Goal: Task Accomplishment & Management: Complete application form

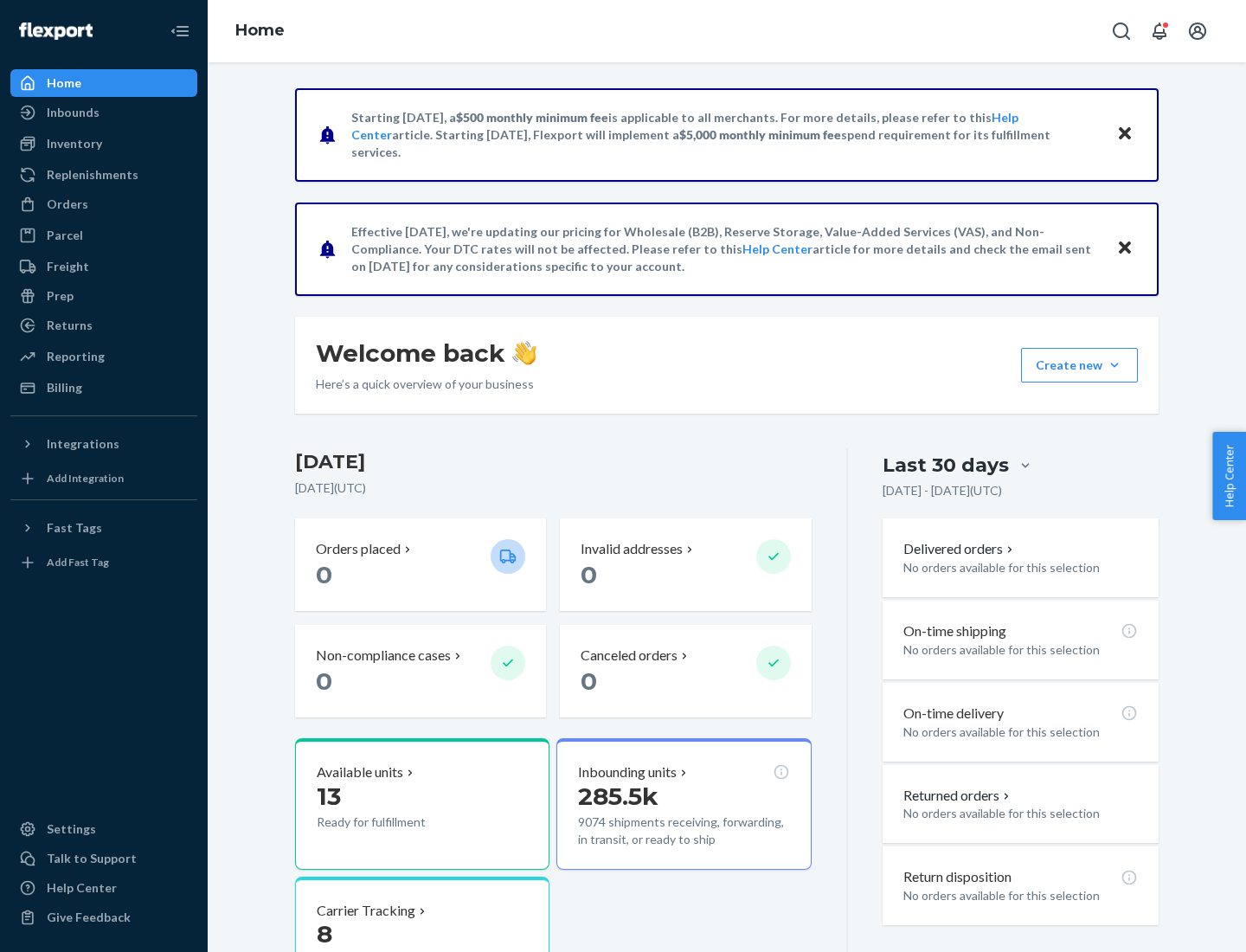
click at [1114, 365] on button "Create new Create new inbound Create new order Create new product" at bounding box center [1080, 365] width 117 height 35
click at [104, 112] on div "Inbounds" at bounding box center [104, 111] width 183 height 24
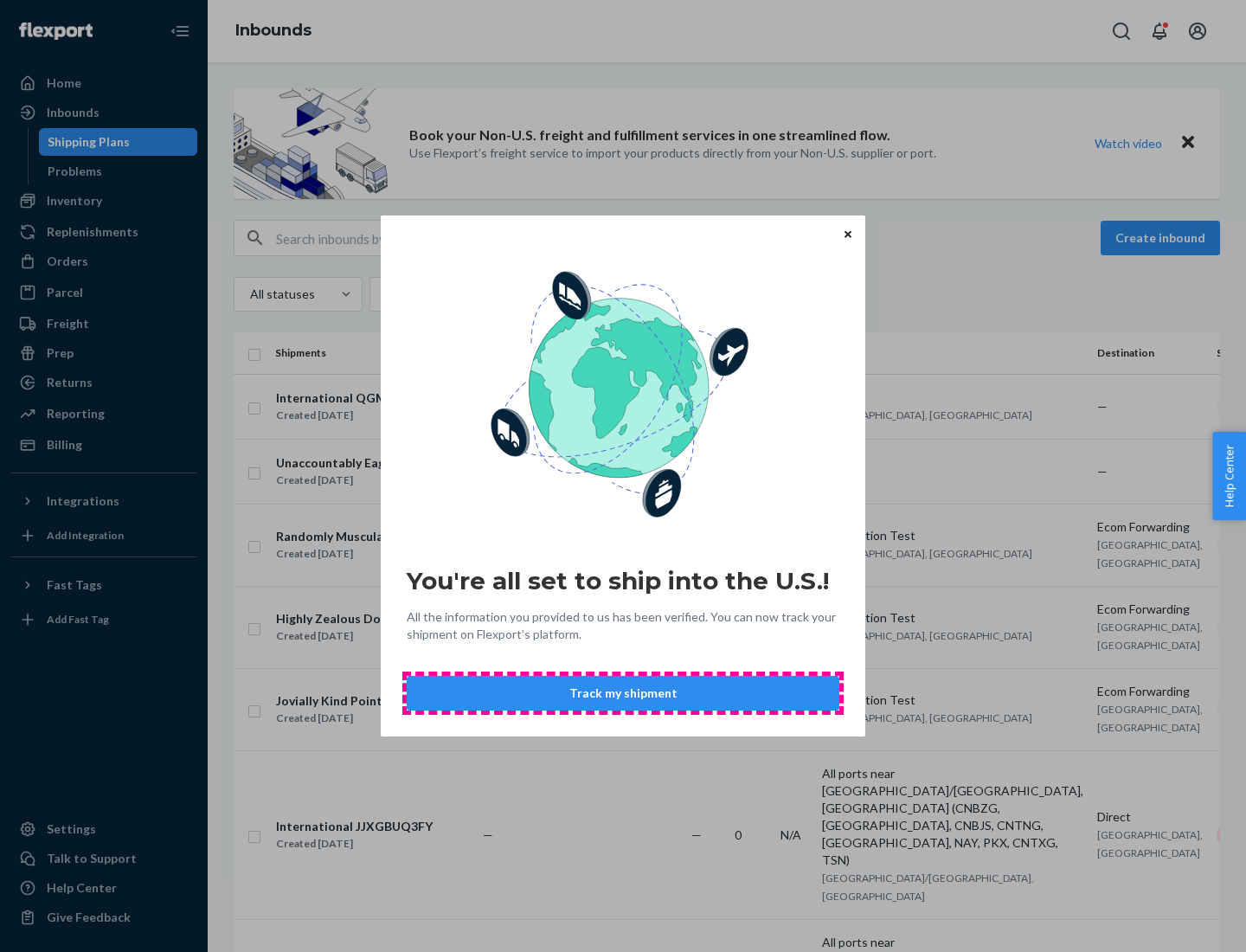
click at [623, 694] on button "Track my shipment" at bounding box center [623, 694] width 432 height 35
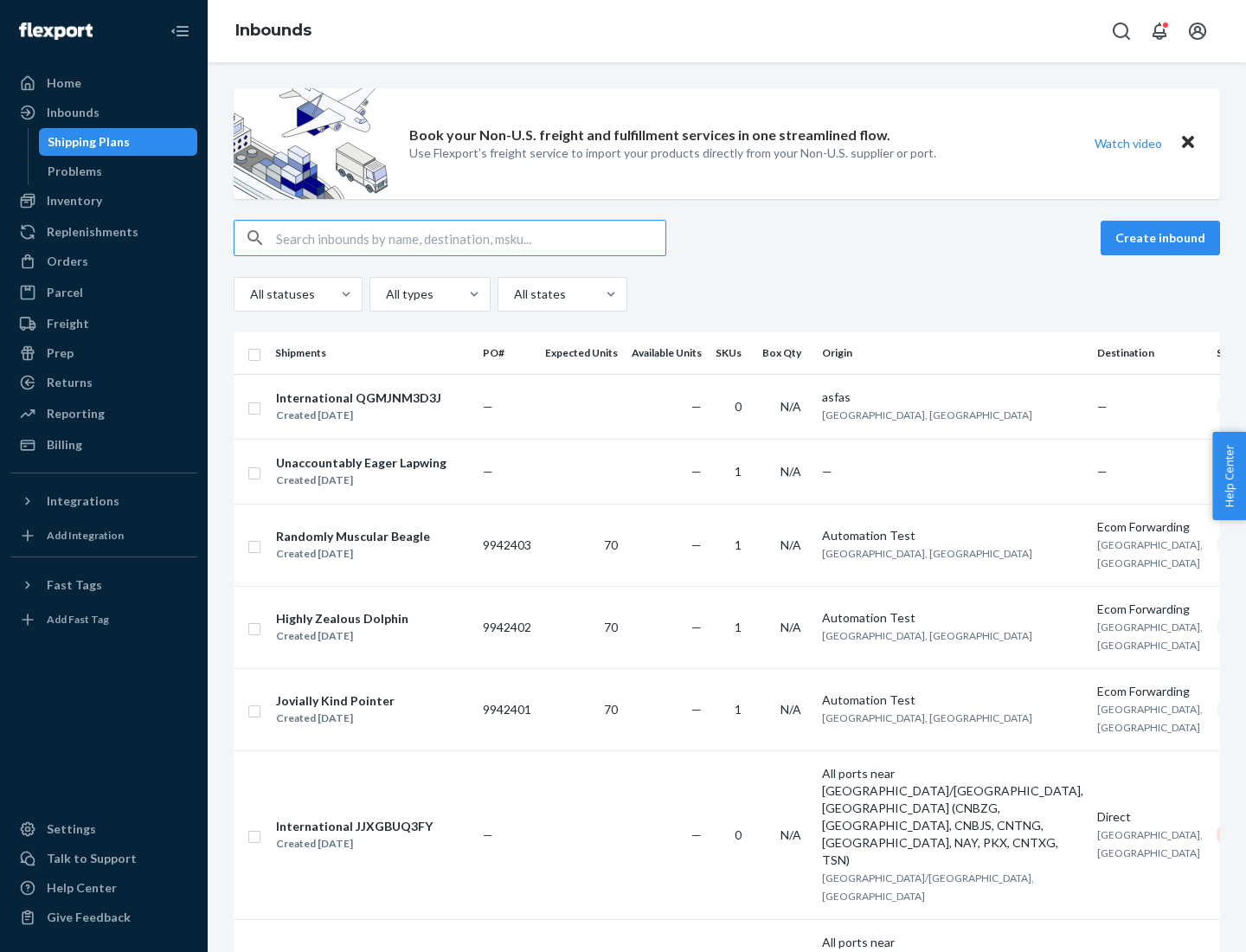
click at [1163, 238] on button "Create inbound" at bounding box center [1160, 238] width 119 height 35
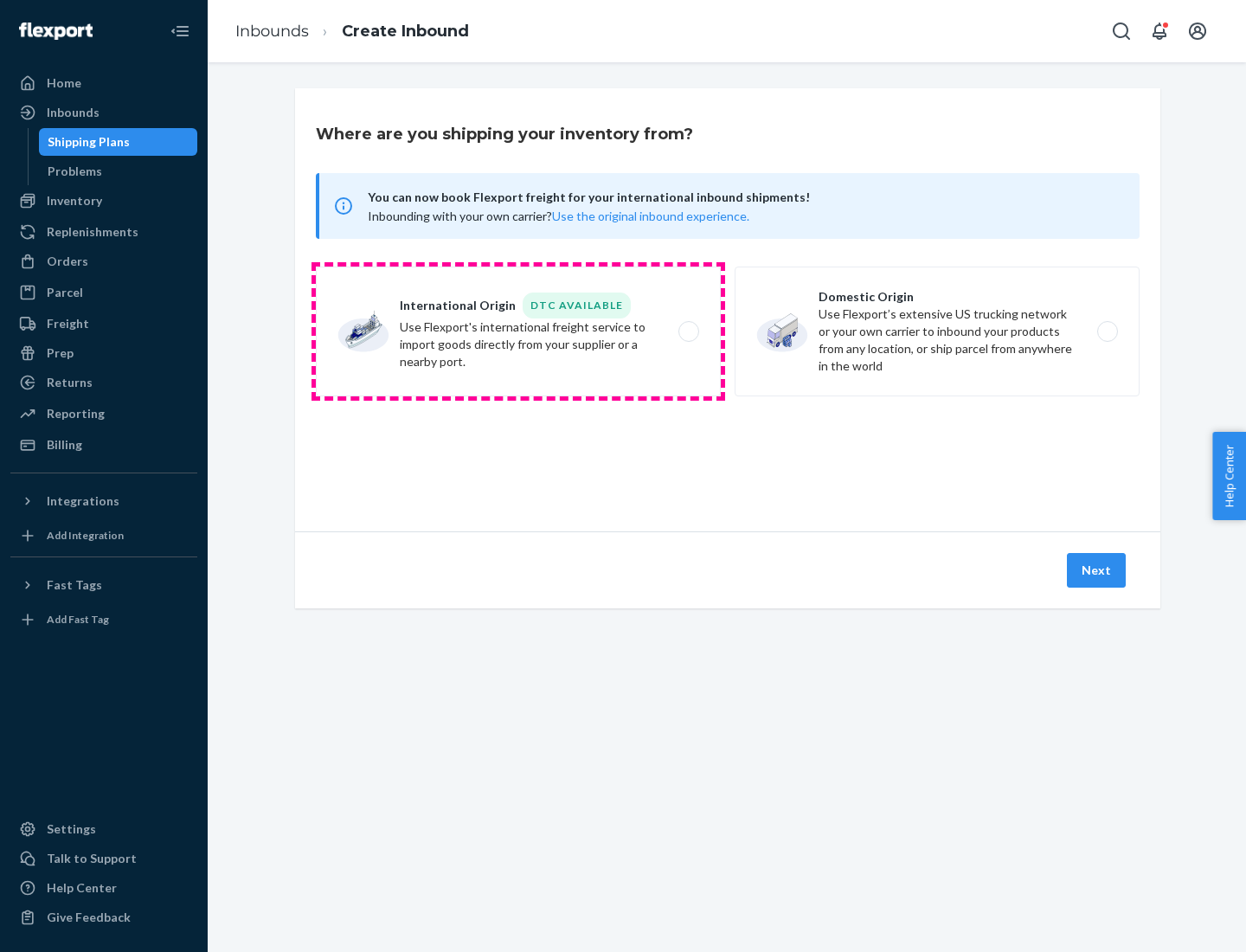
click at [519, 331] on label "International Origin DTC Available Use Flexport's international freight service…" at bounding box center [519, 330] width 405 height 130
click at [688, 331] on input "International Origin DTC Available Use Flexport's international freight service…" at bounding box center [694, 332] width 12 height 12
radio input "true"
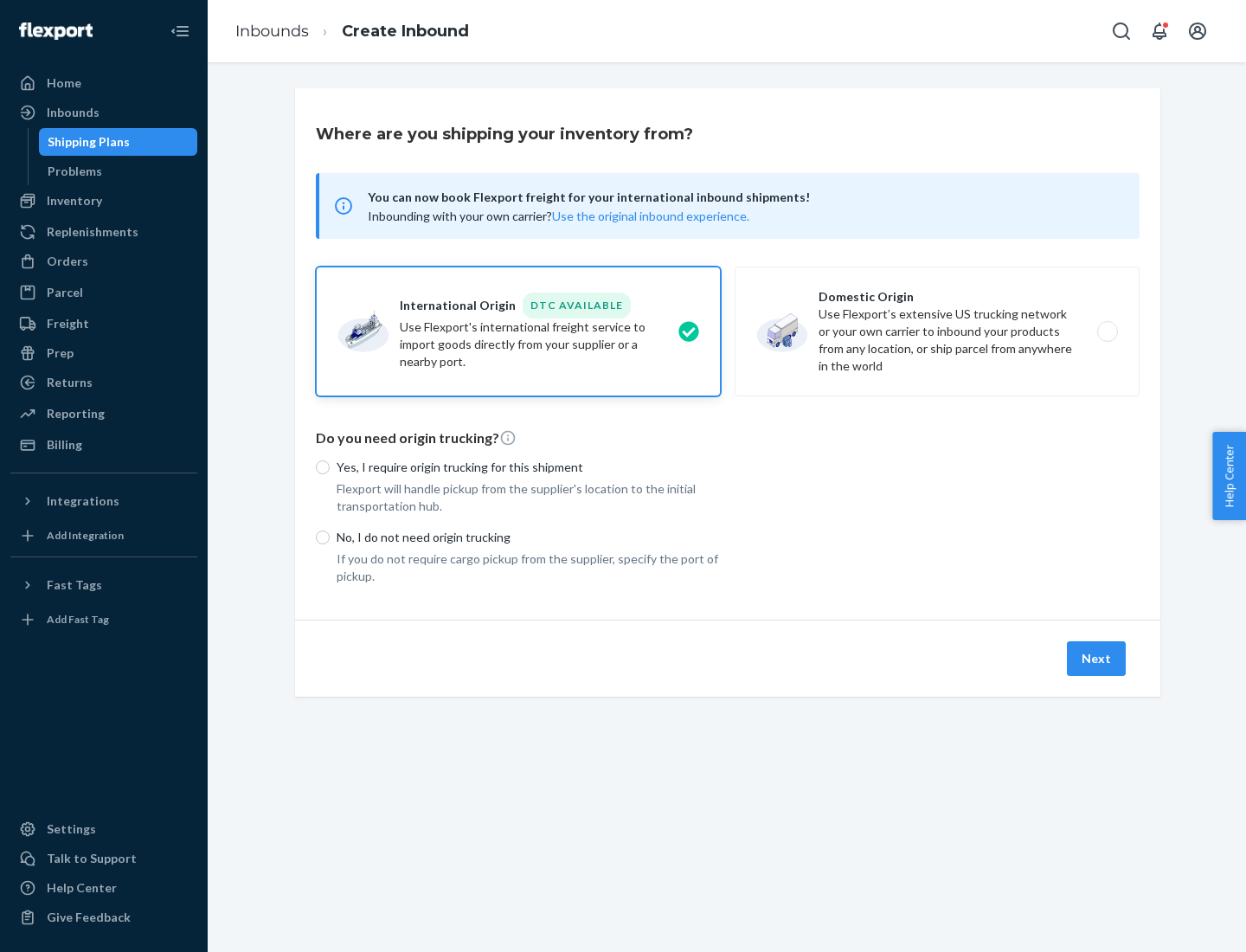
click at [528, 537] on p "No, I do not need origin trucking" at bounding box center [528, 537] width 384 height 17
click at [330, 537] on input "No, I do not need origin trucking" at bounding box center [323, 537] width 13 height 13
radio input "true"
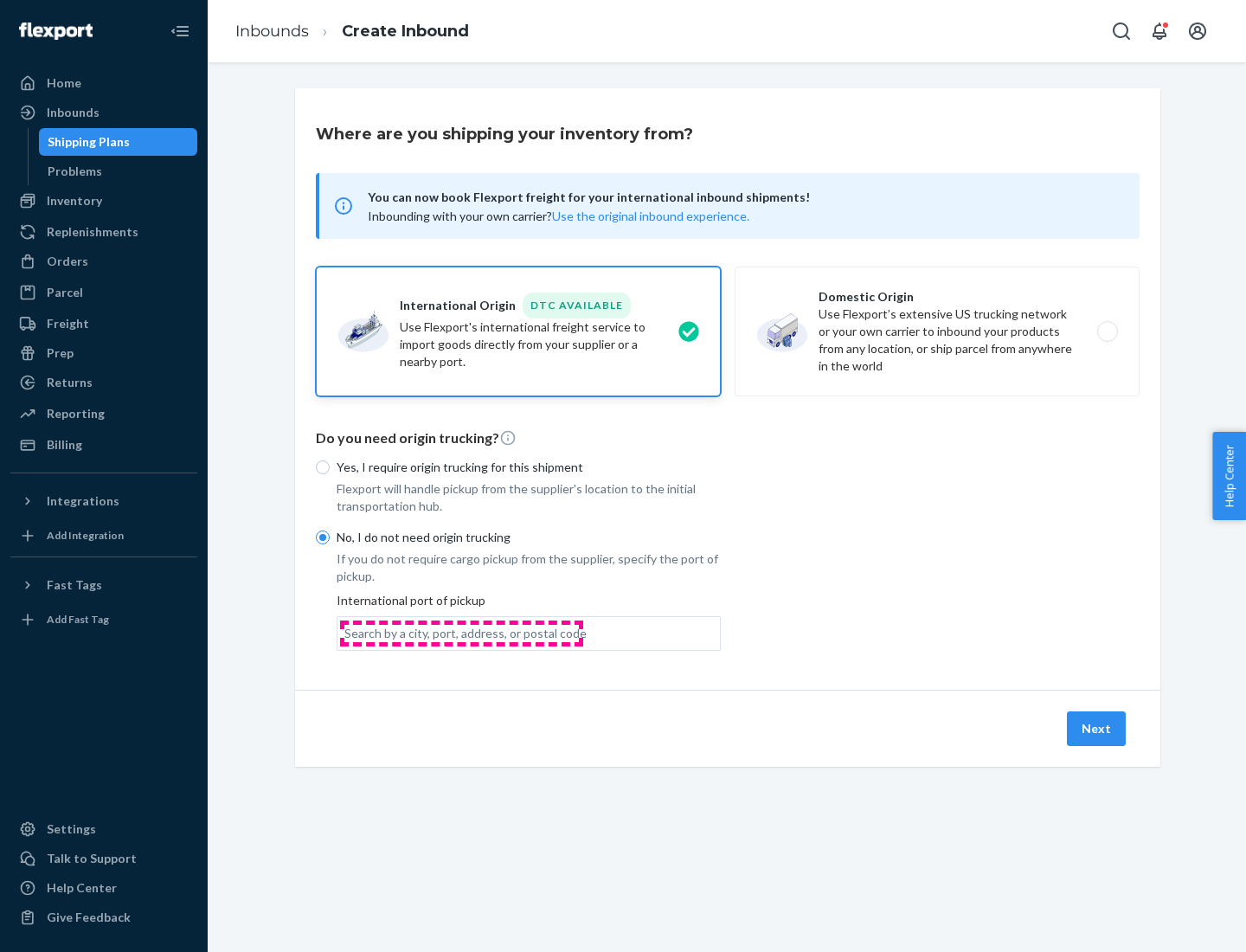
click at [461, 632] on div "Search by a city, port, address, or postal code" at bounding box center [466, 633] width 242 height 17
click at [346, 632] on input "Search by a city, port, address, or postal code" at bounding box center [346, 633] width 2 height 17
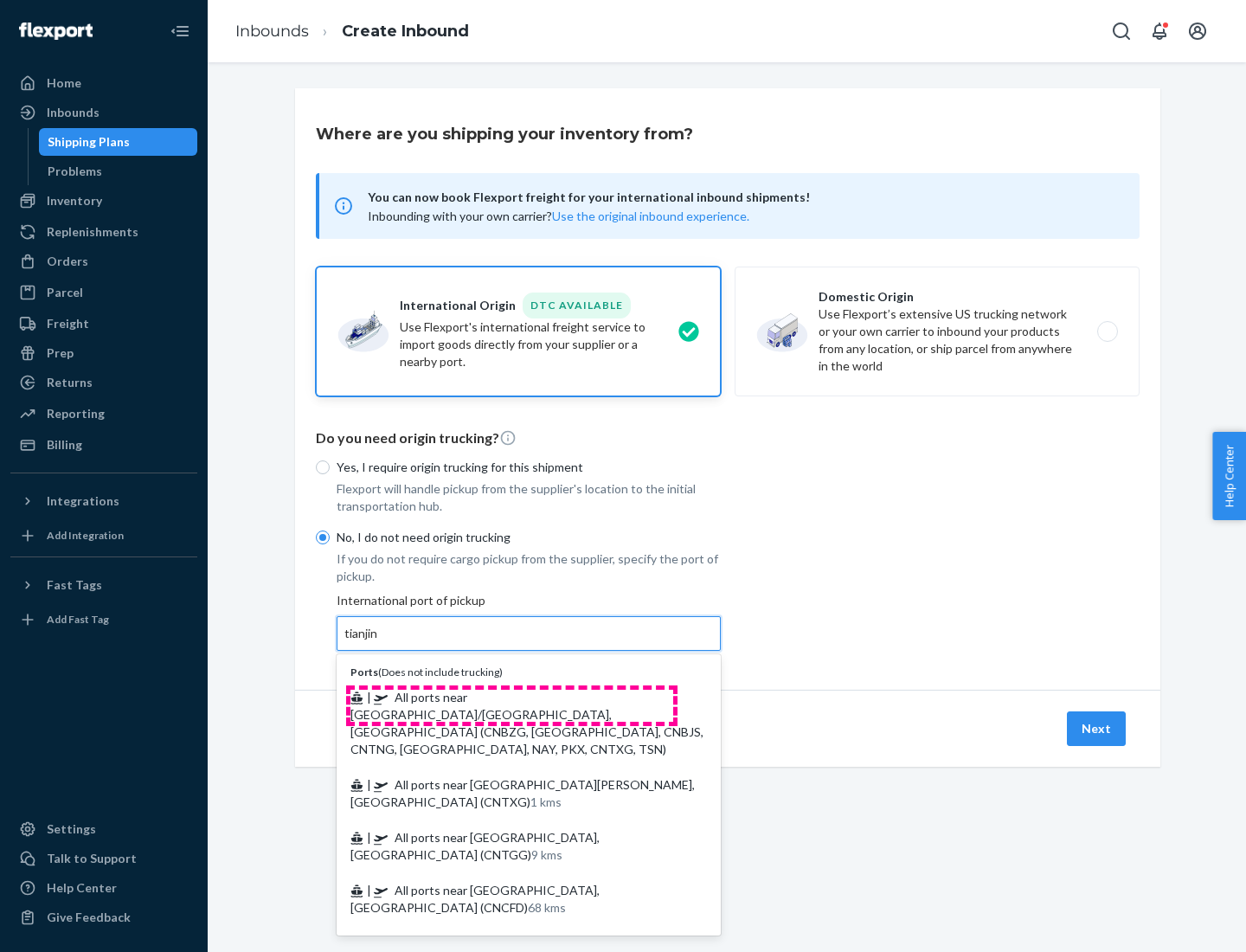
click at [511, 696] on span "| All ports near [GEOGRAPHIC_DATA]/[GEOGRAPHIC_DATA], [GEOGRAPHIC_DATA] (CNBZG,…" at bounding box center [527, 722] width 354 height 66
click at [379, 642] on input "tianjin" at bounding box center [362, 633] width 36 height 17
type input "All ports near [GEOGRAPHIC_DATA]/[GEOGRAPHIC_DATA], [GEOGRAPHIC_DATA] (CNBZG, […"
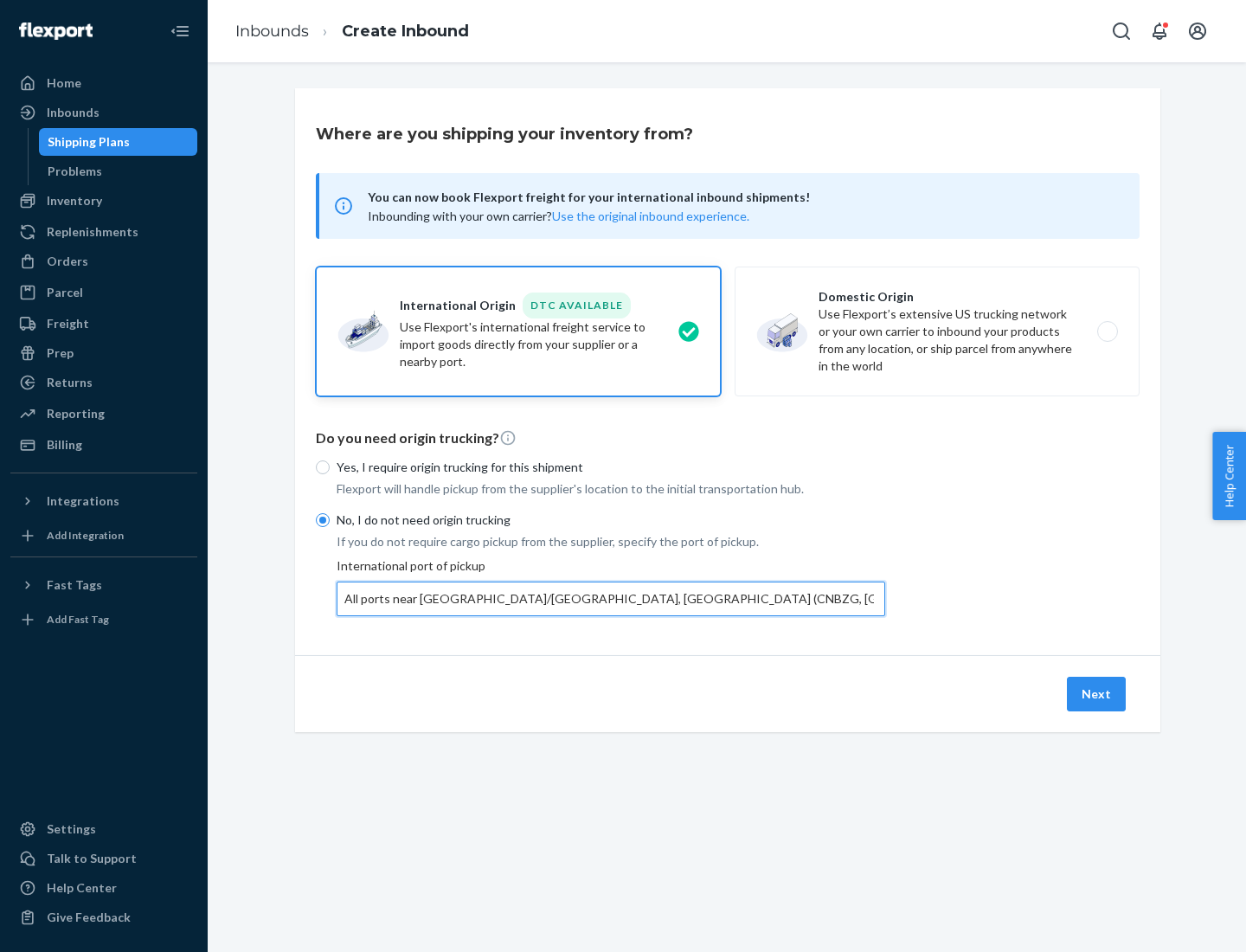
click at [1097, 694] on button "Next" at bounding box center [1096, 694] width 59 height 35
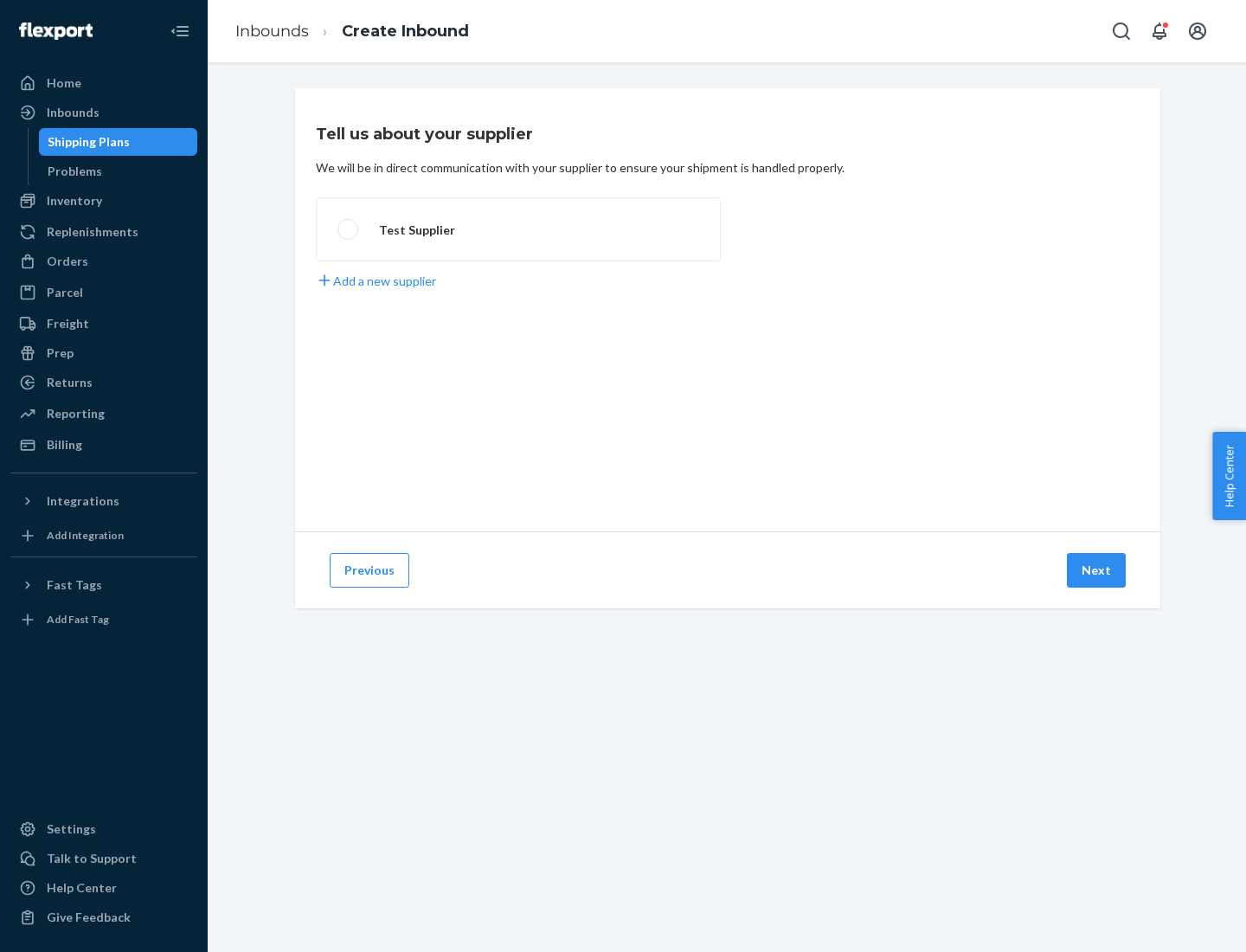
click at [519, 230] on label "Test Supplier" at bounding box center [519, 229] width 405 height 64
click at [349, 230] on input "Test Supplier" at bounding box center [343, 230] width 12 height 12
radio input "true"
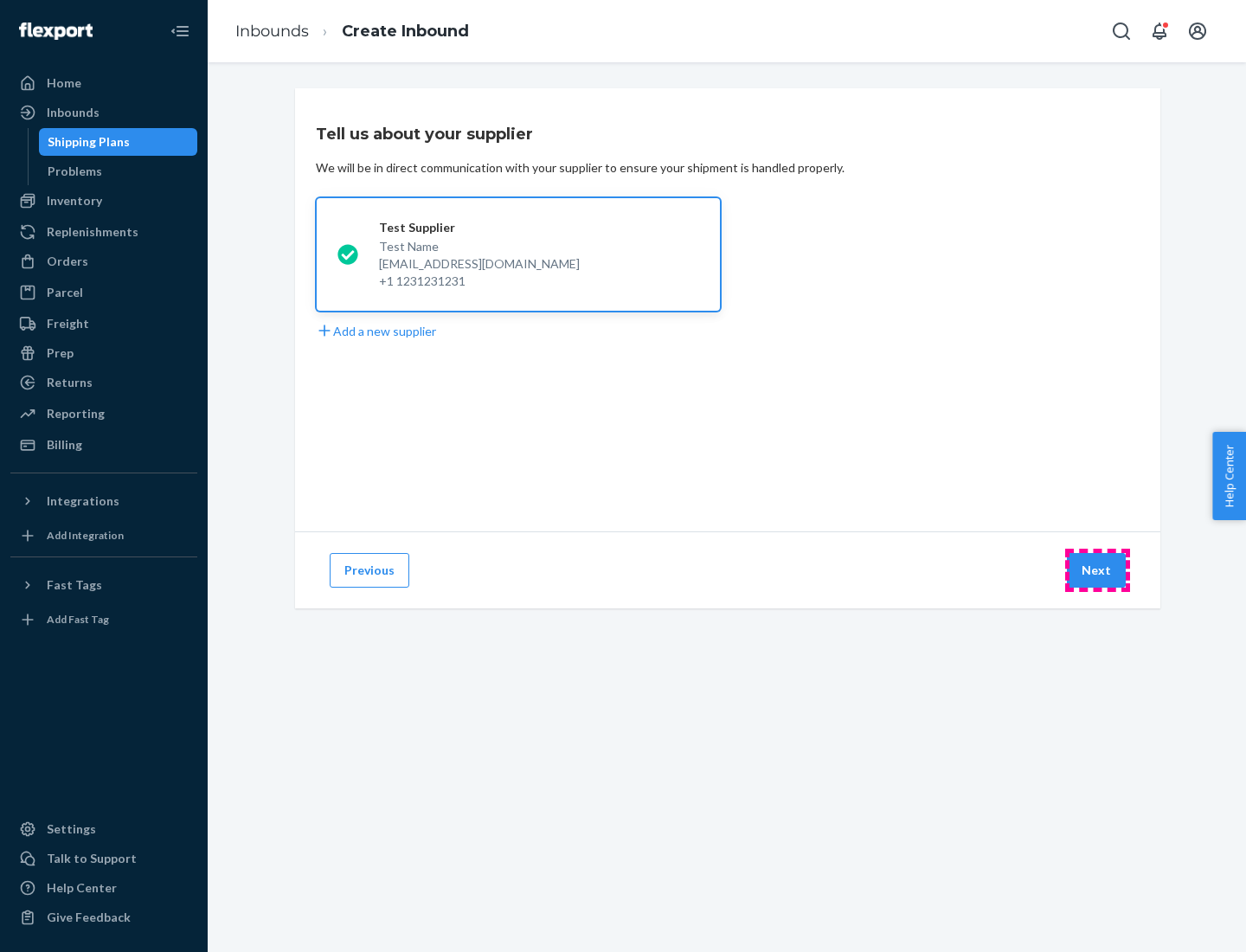
click at [1097, 571] on button "Next" at bounding box center [1096, 571] width 59 height 35
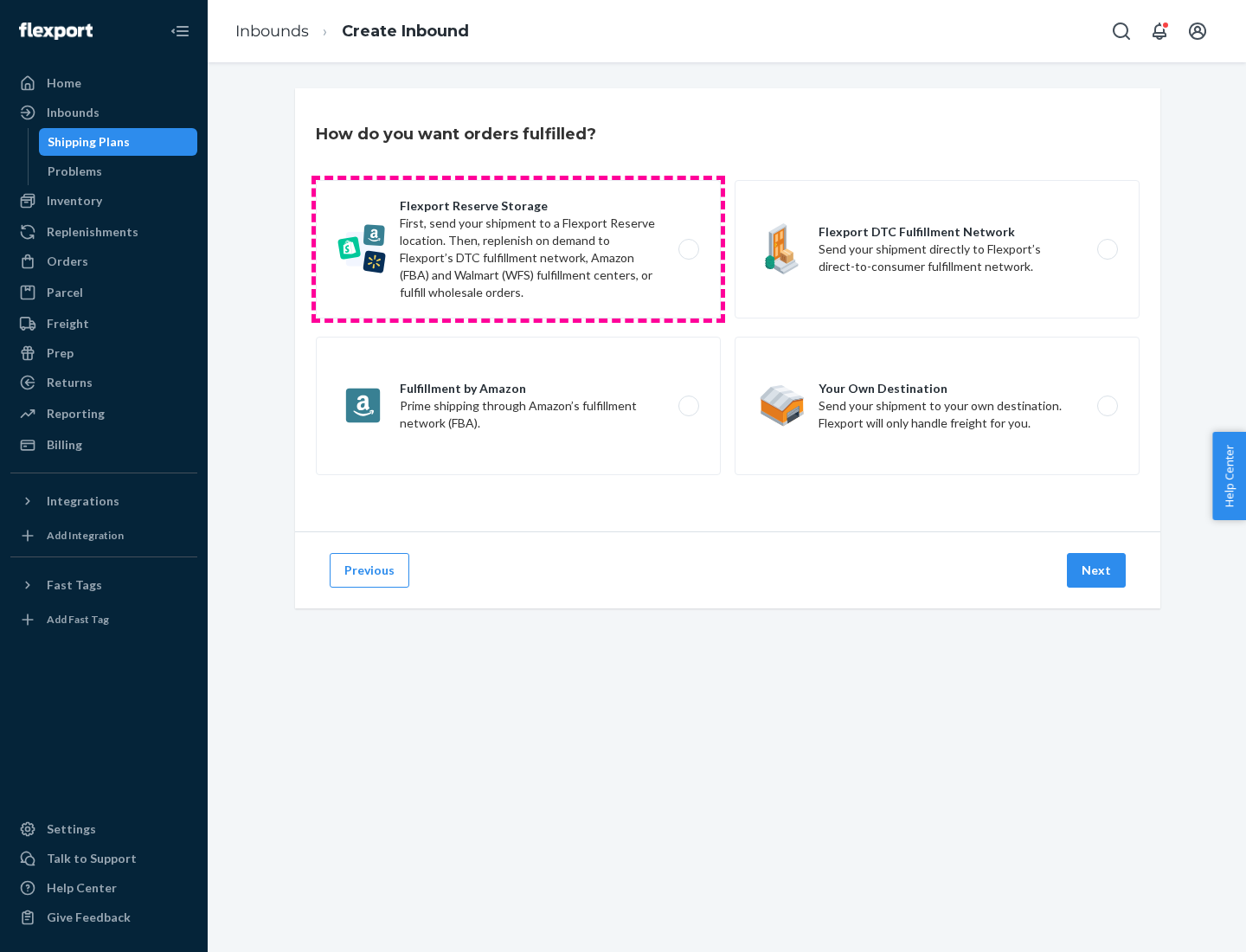
click at [519, 249] on label "Flexport Reserve Storage First, send your shipment to a Flexport Reserve locati…" at bounding box center [519, 249] width 405 height 138
click at [688, 249] on input "Flexport Reserve Storage First, send your shipment to a Flexport Reserve locati…" at bounding box center [694, 250] width 12 height 12
radio input "true"
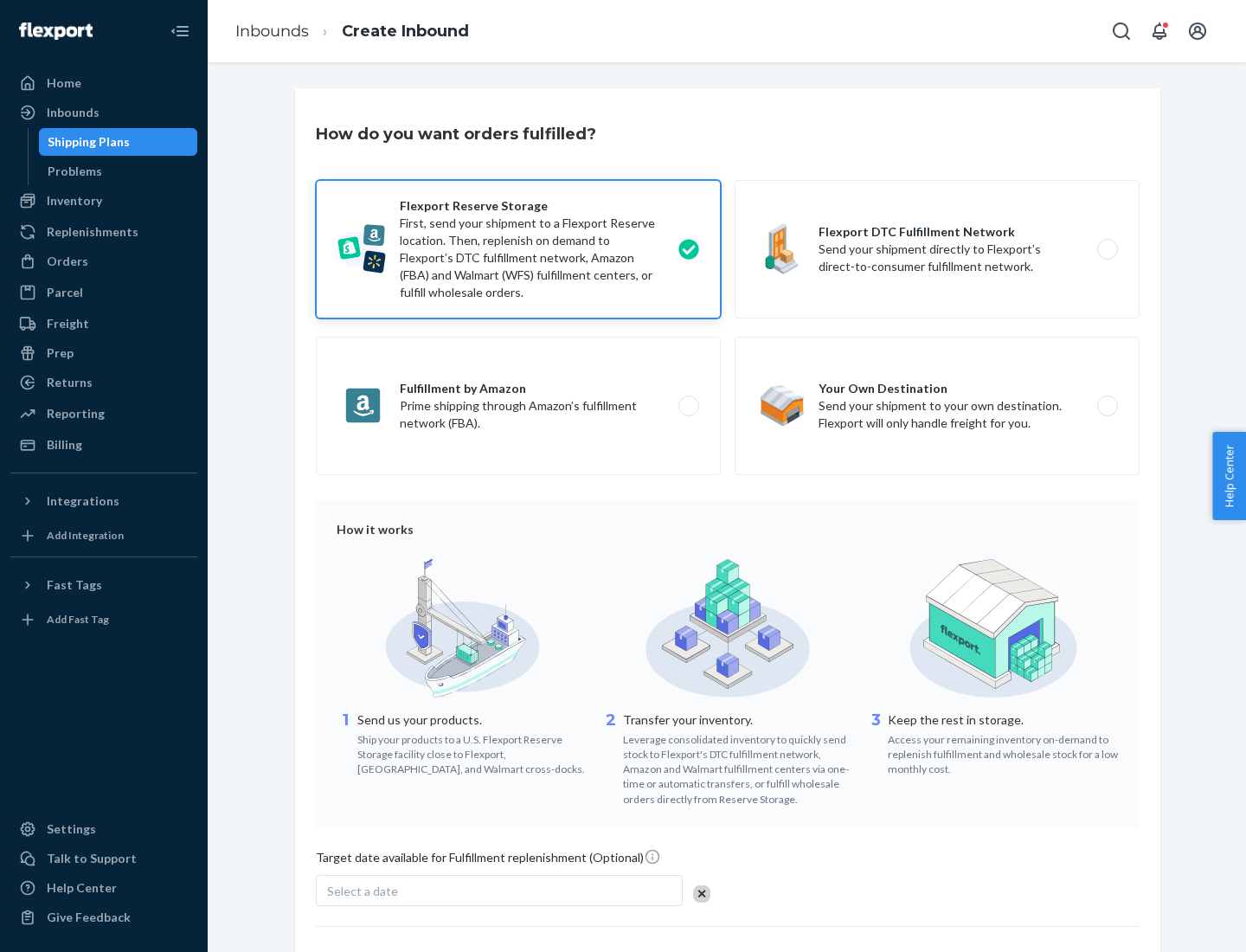
scroll to position [142, 0]
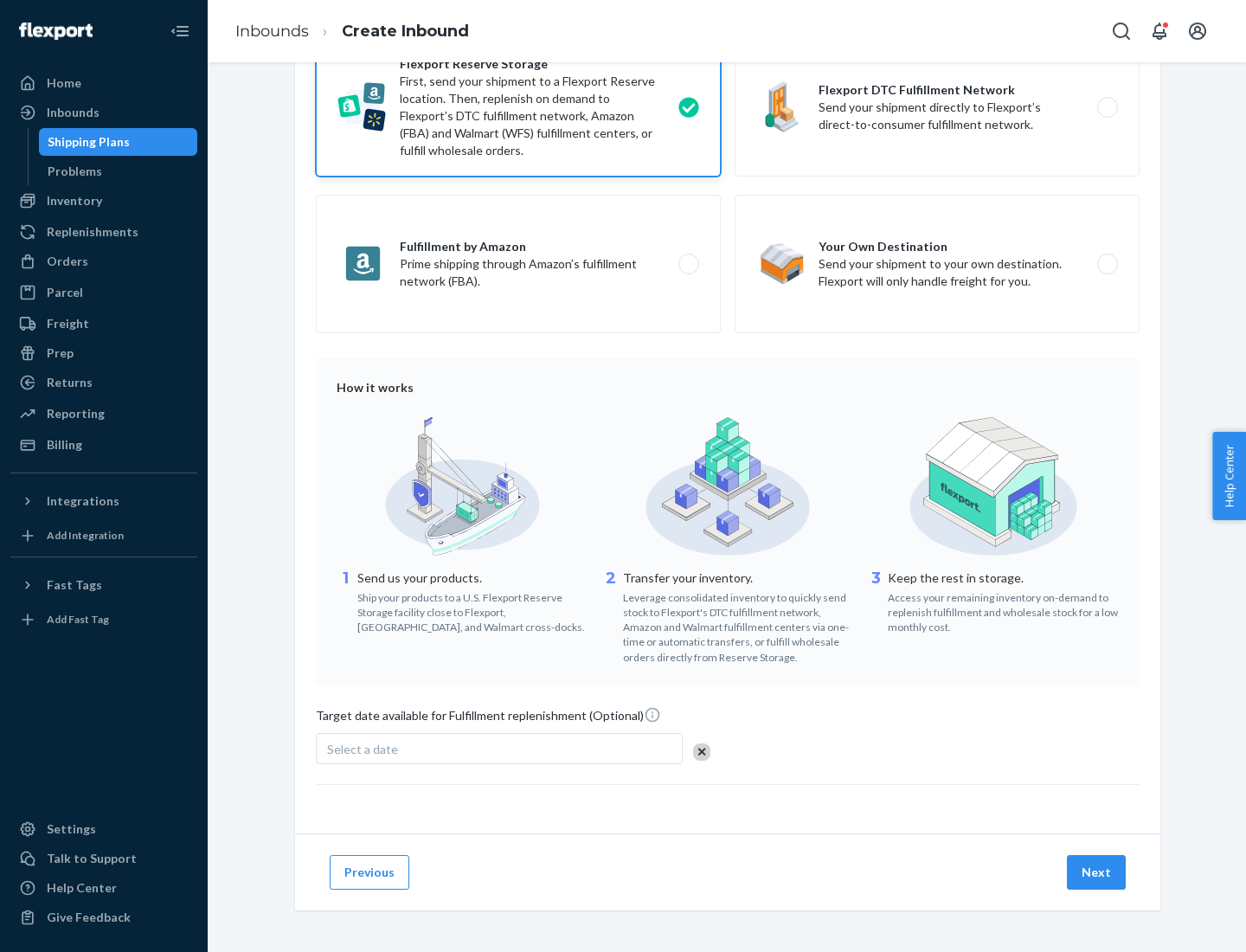
click at [1097, 871] on button "Next" at bounding box center [1096, 872] width 59 height 35
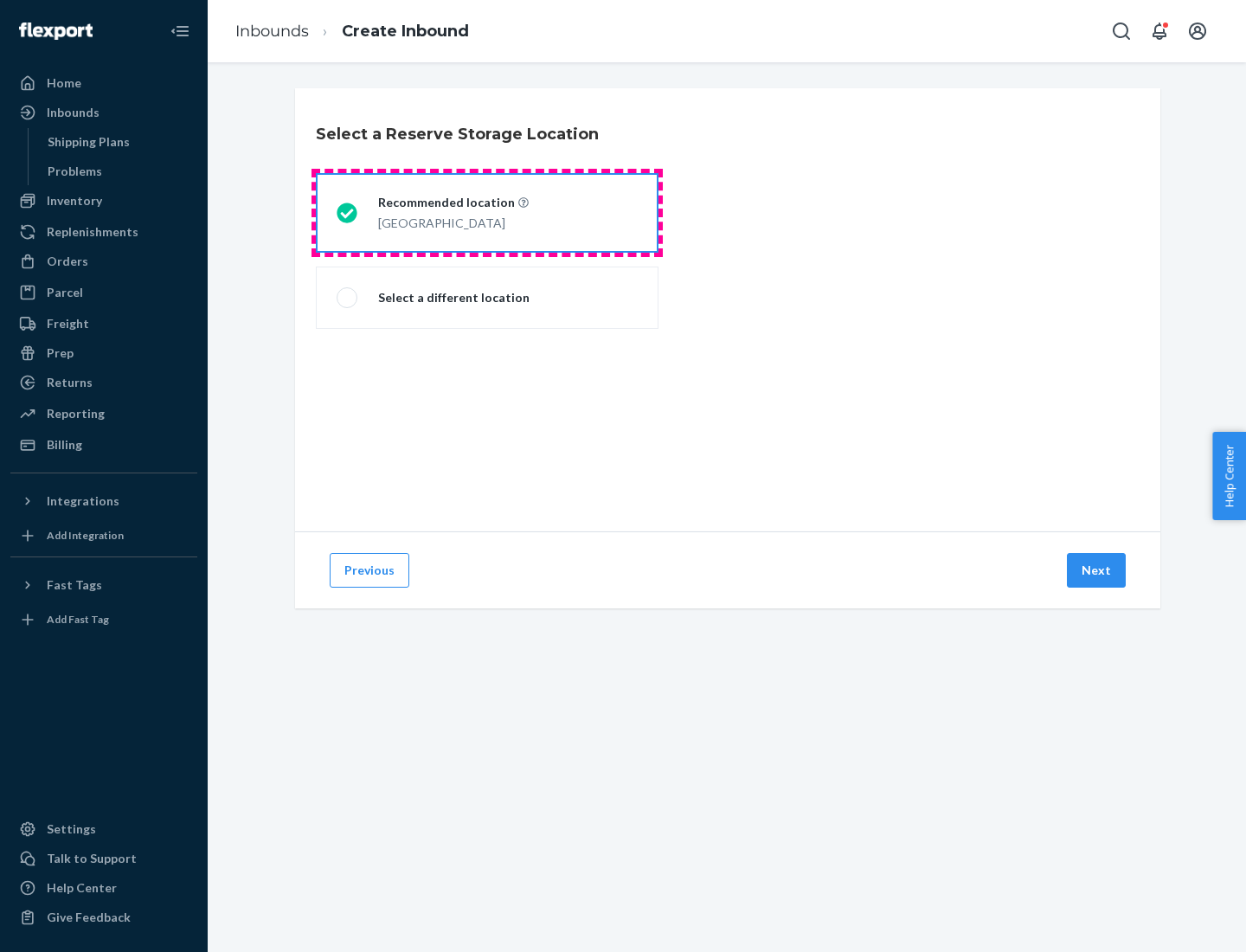
click at [487, 213] on div "[GEOGRAPHIC_DATA]" at bounding box center [453, 222] width 151 height 21
click at [348, 213] on input "Recommended location [GEOGRAPHIC_DATA]" at bounding box center [342, 213] width 12 height 12
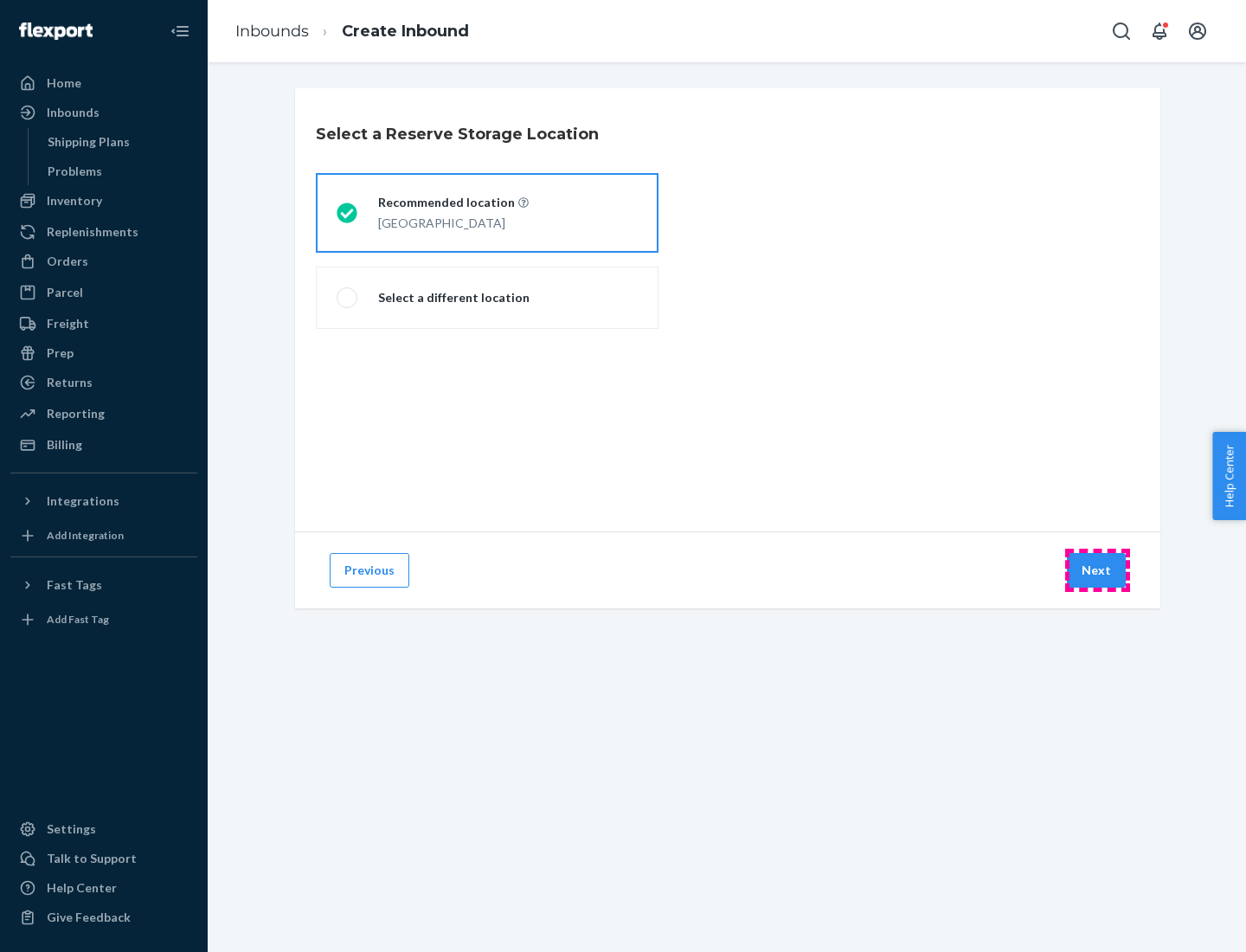
click at [1097, 571] on button "Next" at bounding box center [1096, 571] width 59 height 35
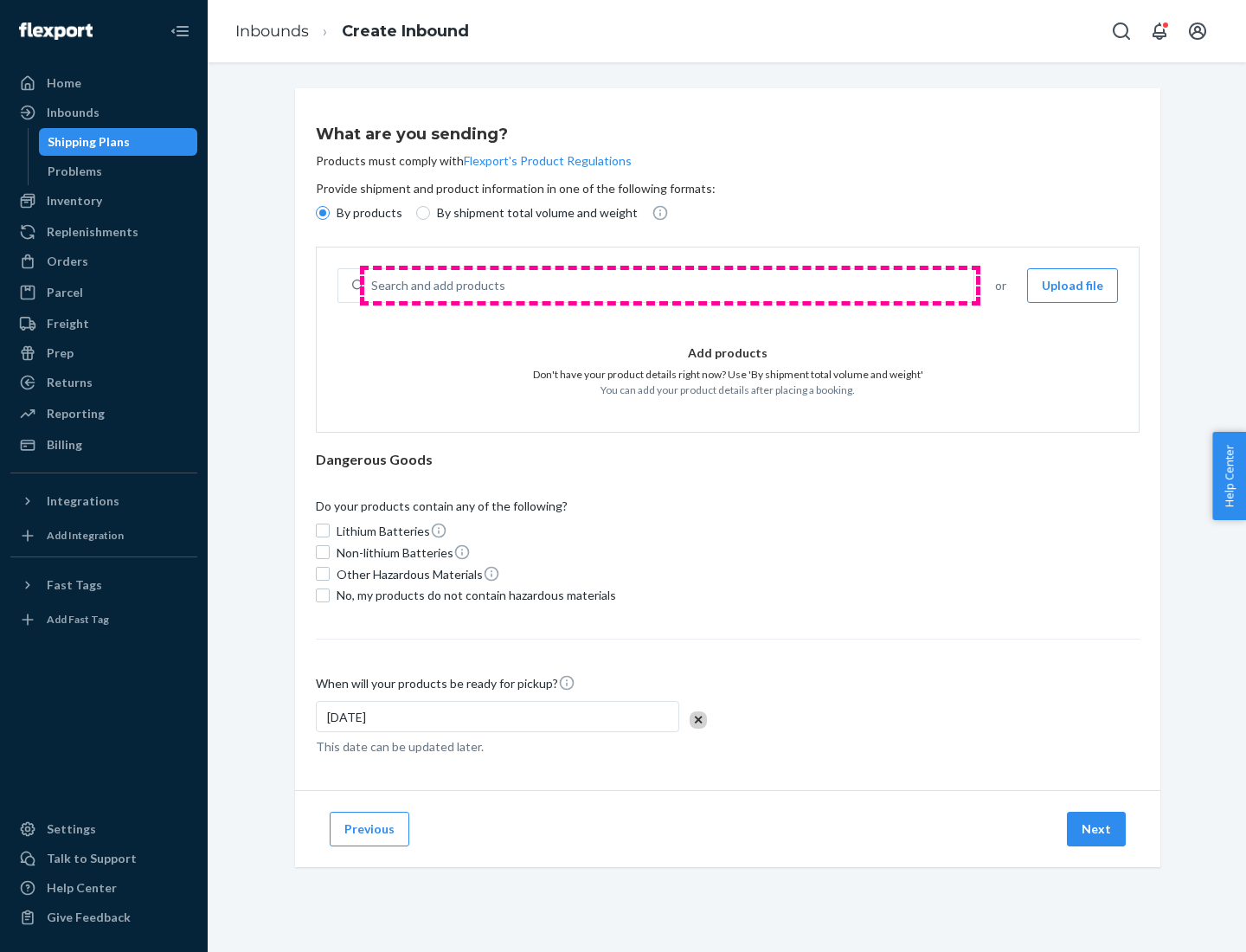
click at [670, 285] on div "Search and add products" at bounding box center [669, 285] width 609 height 31
click at [373, 285] on input "Search and add products" at bounding box center [372, 285] width 2 height 17
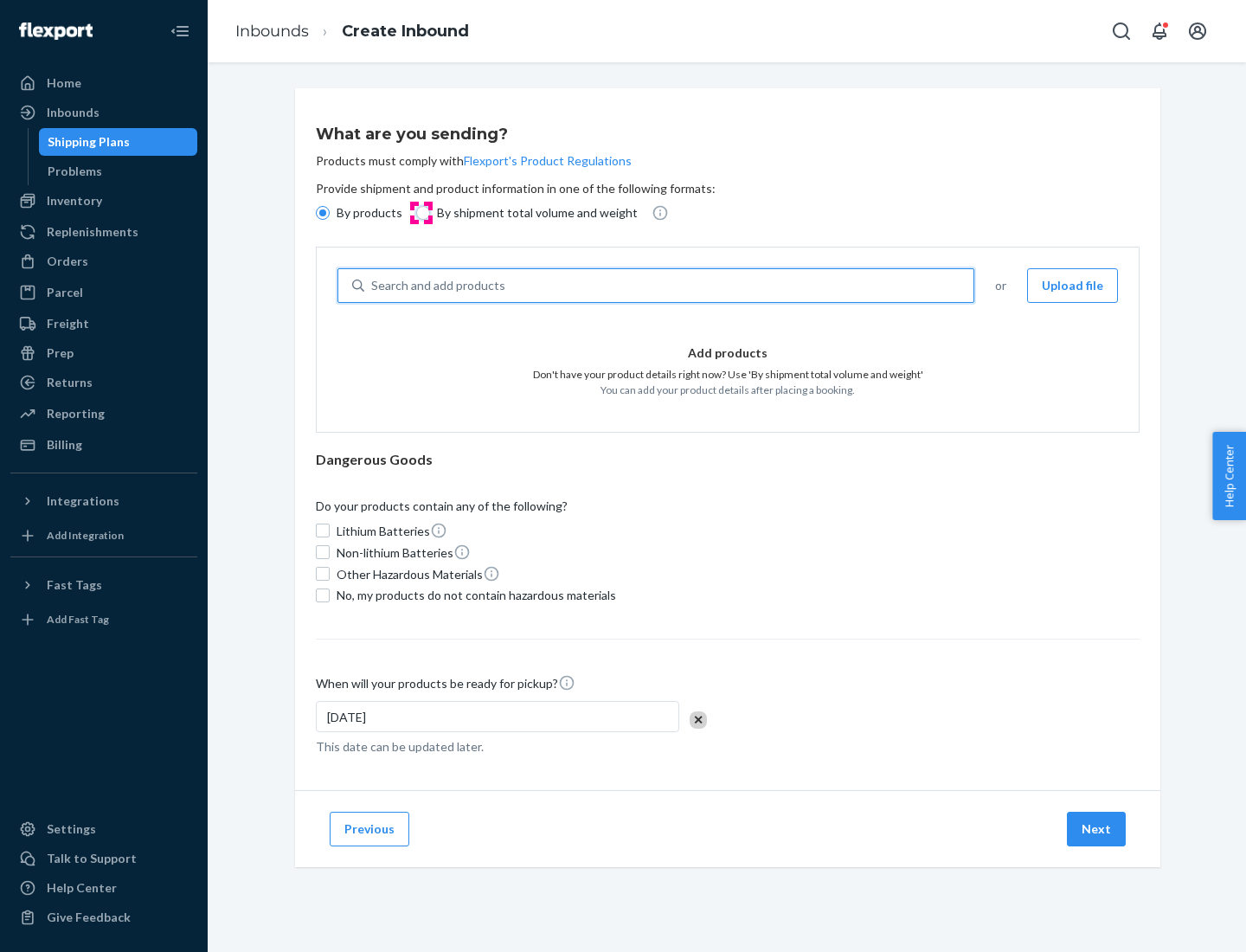
click at [421, 213] on input "By shipment total volume and weight" at bounding box center [423, 212] width 13 height 13
radio input "true"
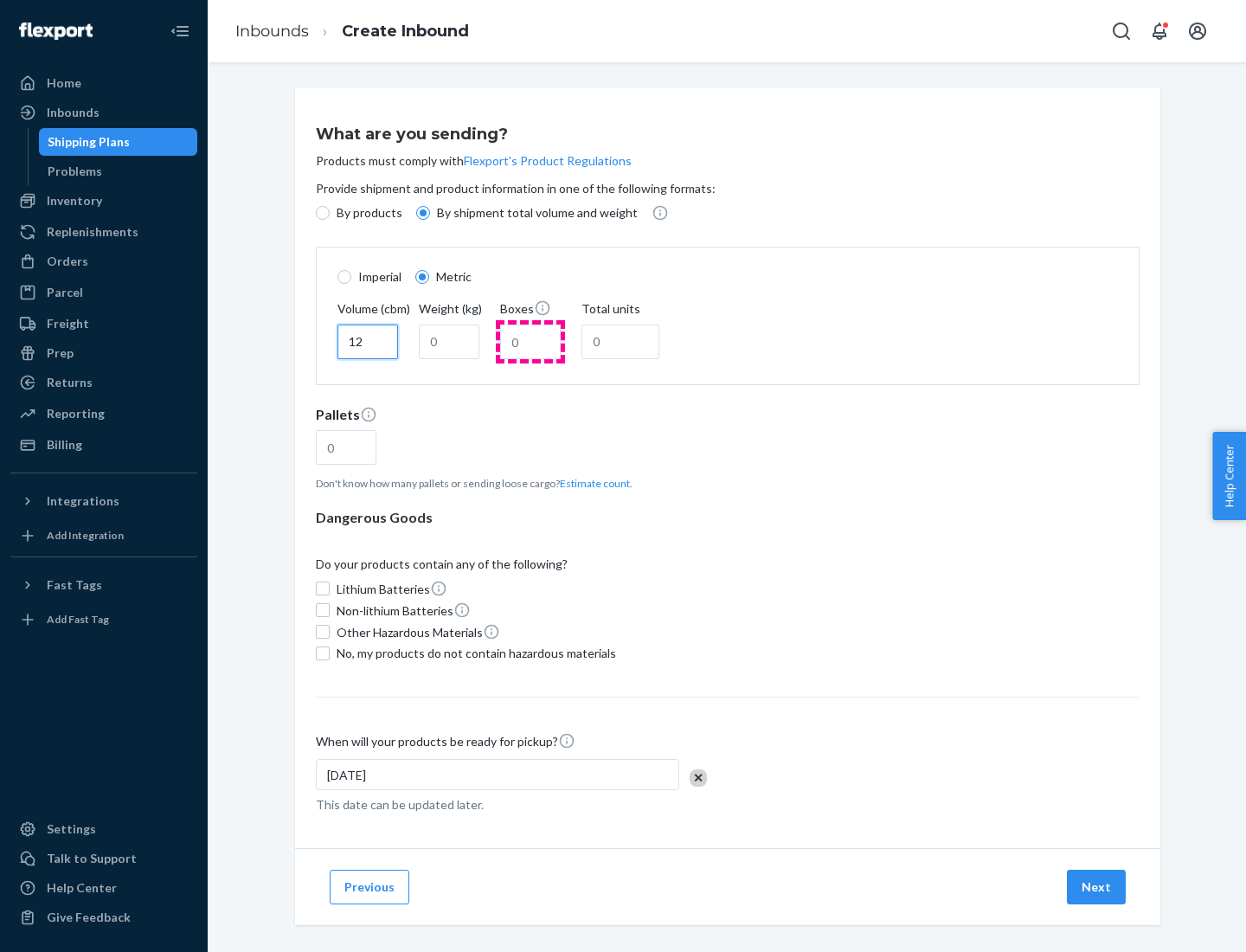
type input "12"
type input "22"
type input "222"
type input "121"
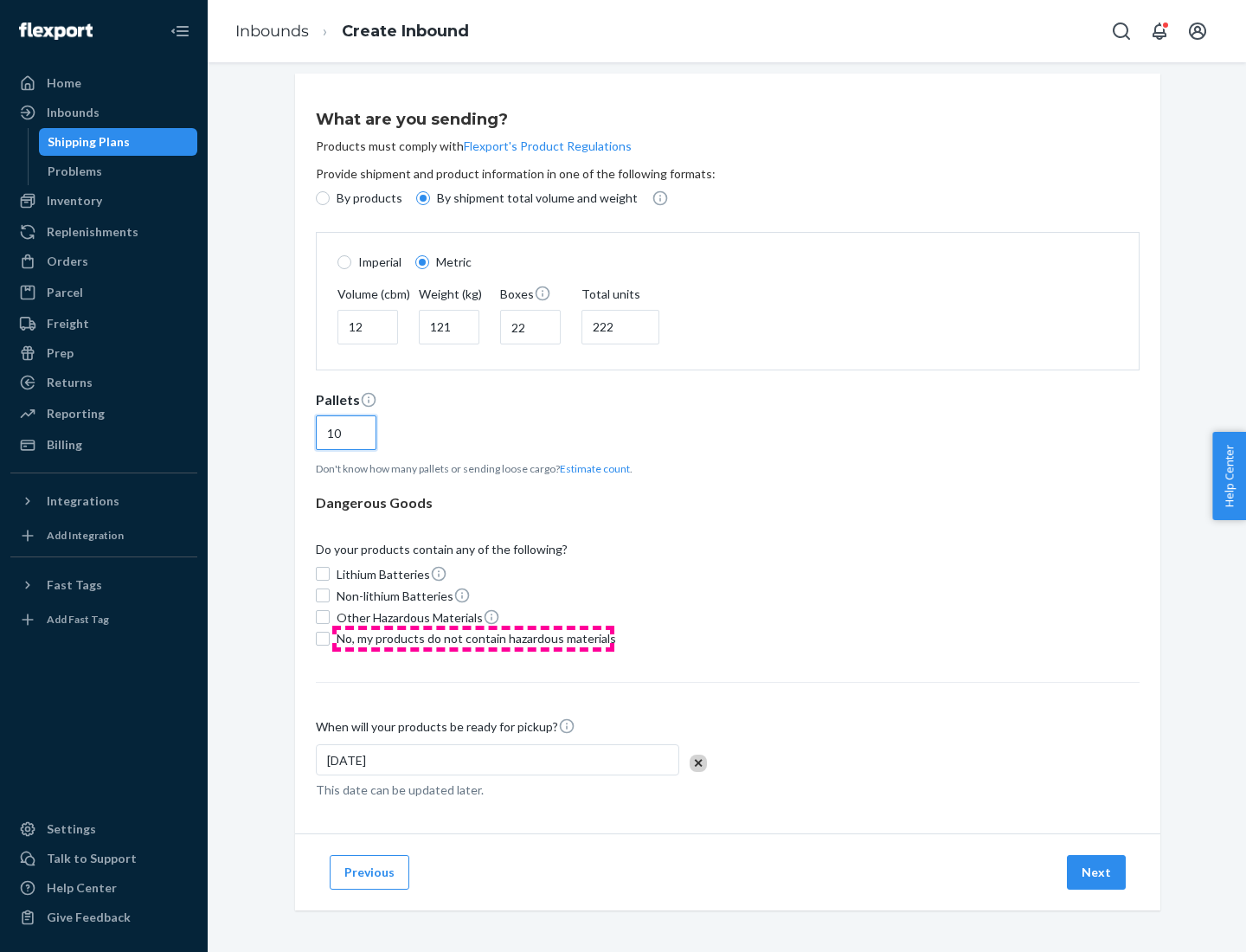
type input "10"
click at [474, 638] on span "No, my products do not contain hazardous materials" at bounding box center [476, 639] width 280 height 17
click at [330, 638] on input "No, my products do not contain hazardous materials" at bounding box center [323, 639] width 13 height 13
checkbox input "true"
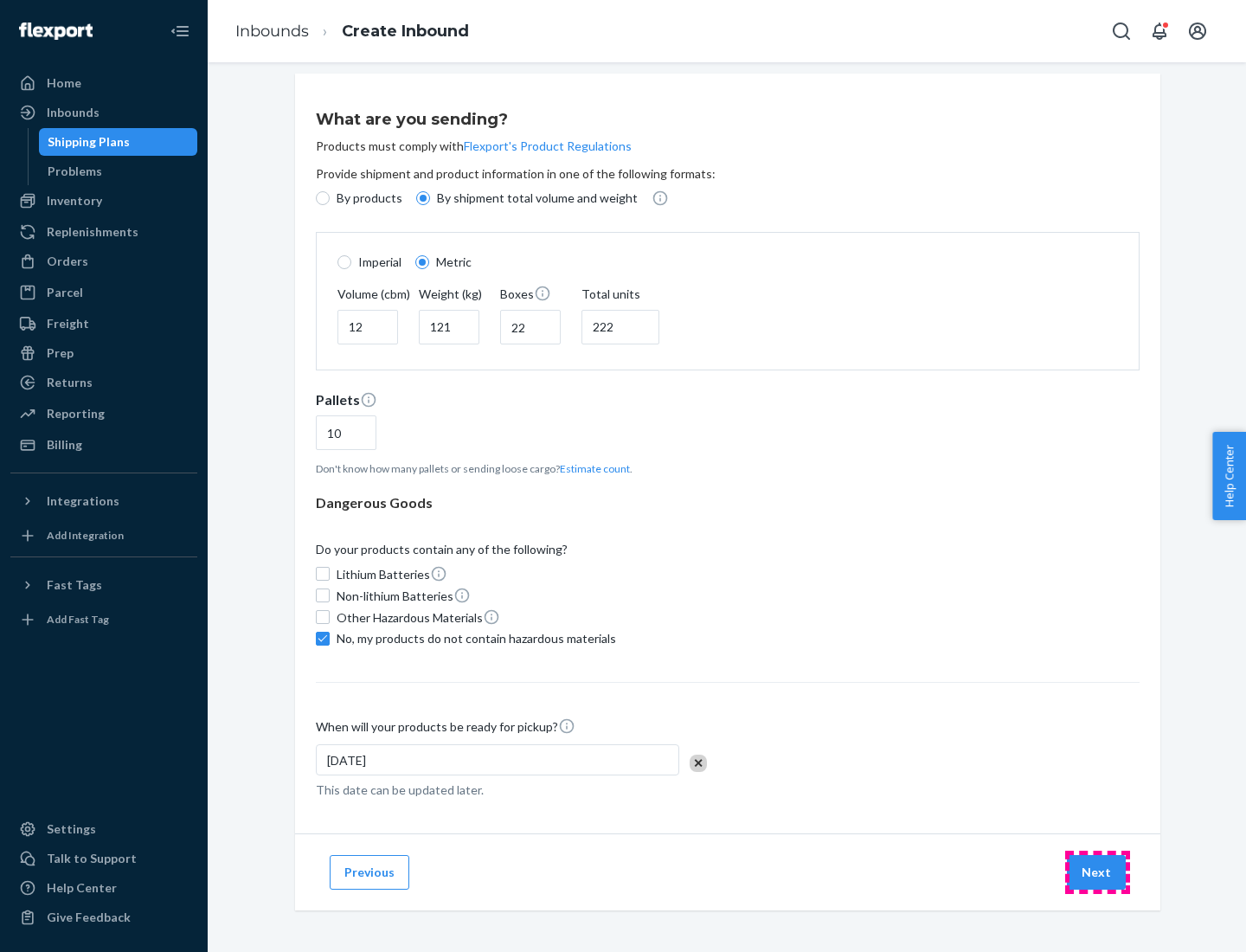
click at [1097, 871] on button "Next" at bounding box center [1096, 872] width 59 height 35
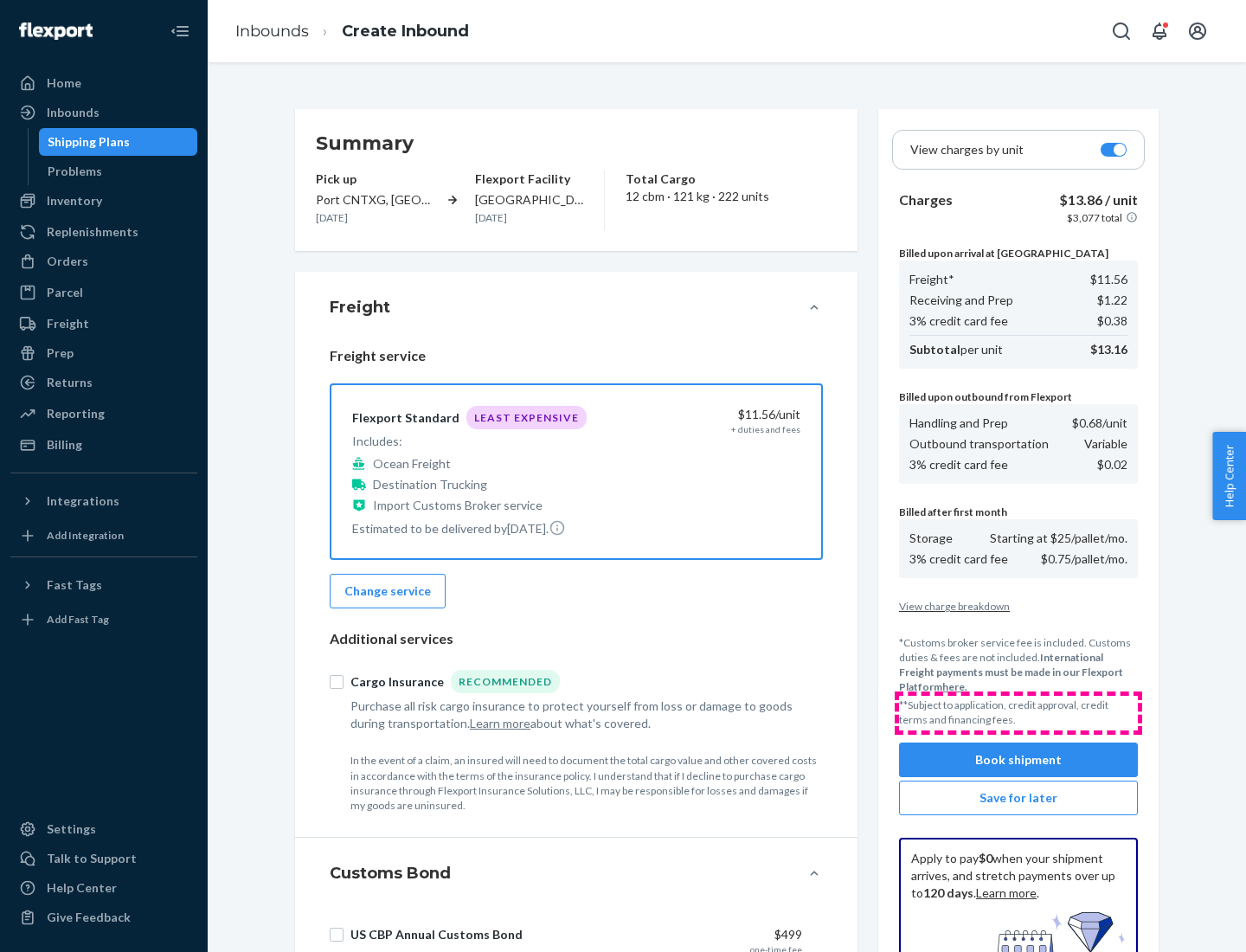
scroll to position [253, 0]
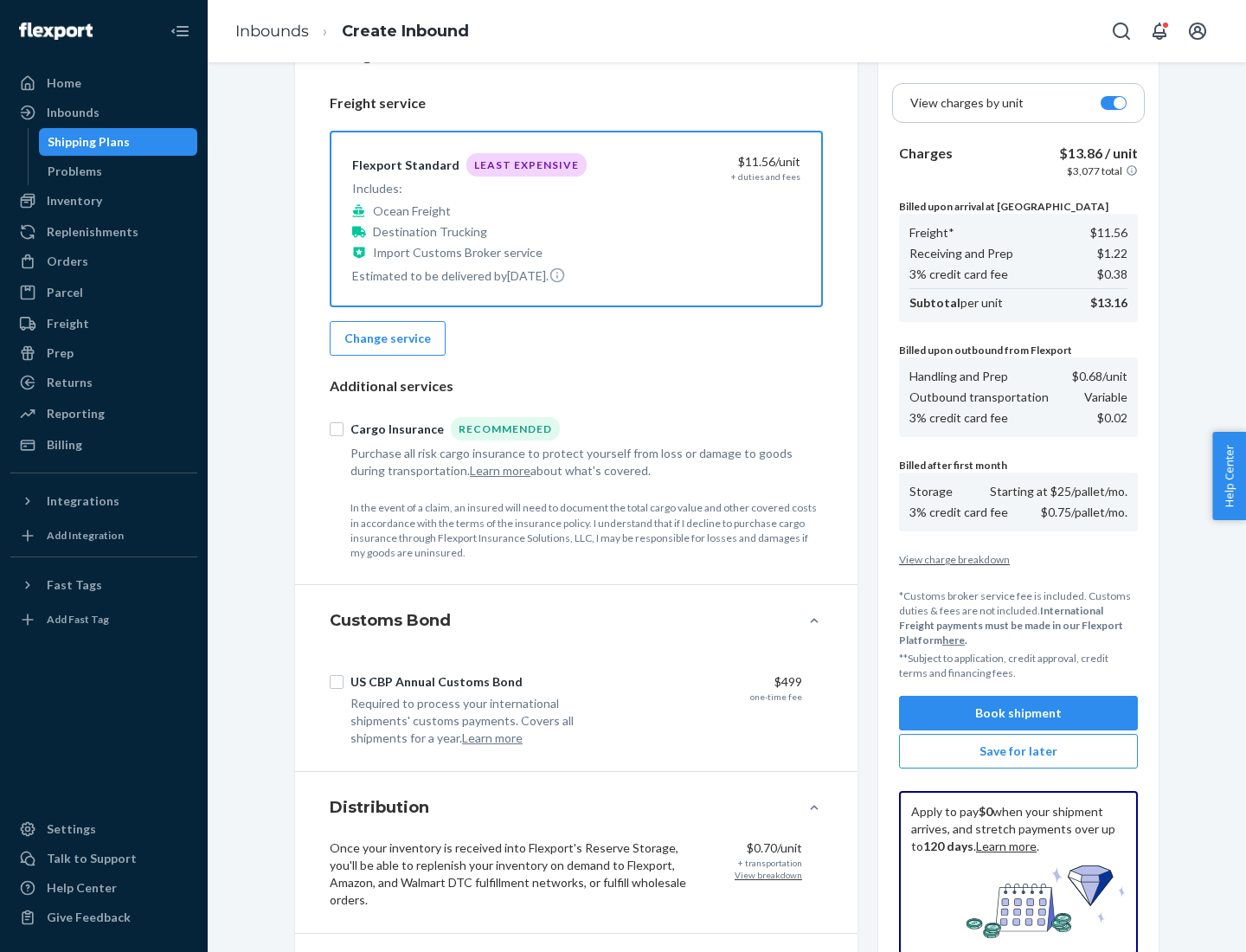
click at [1018, 713] on button "Book shipment" at bounding box center [1018, 713] width 239 height 35
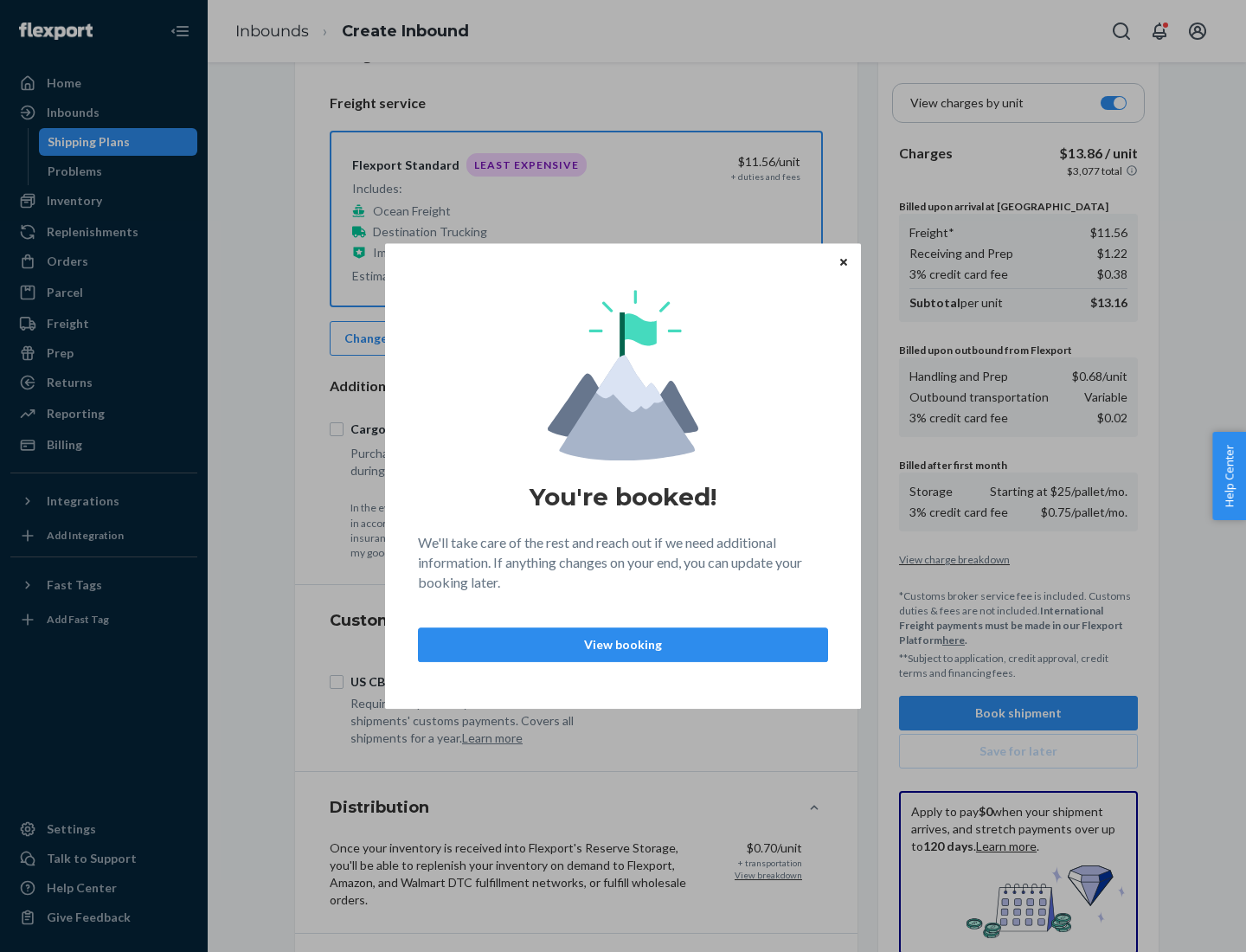
click at [623, 644] on p "View booking" at bounding box center [623, 645] width 380 height 17
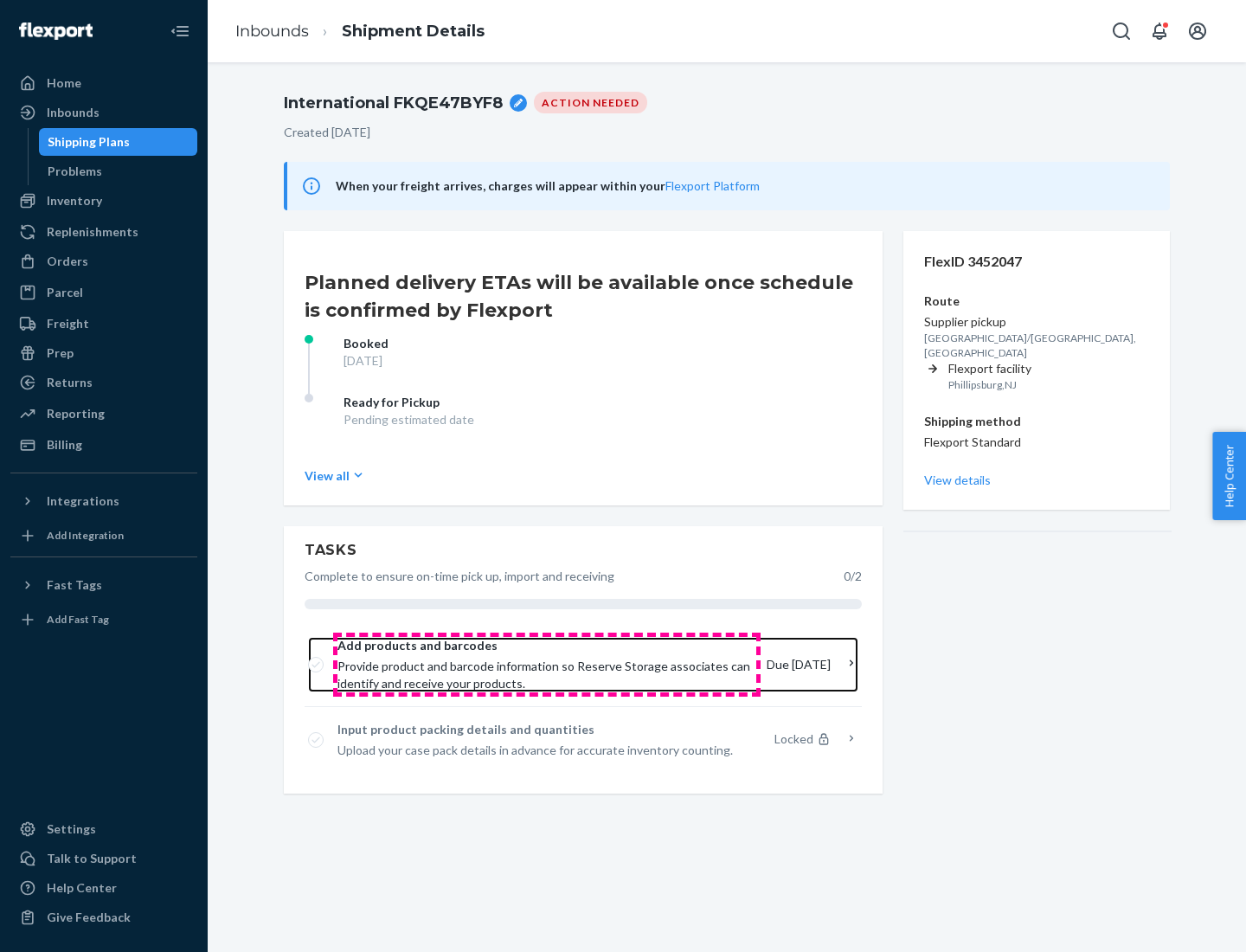
click at [547, 665] on span "Provide product and barcode information so Reserve Storage associates can ident…" at bounding box center [545, 675] width 415 height 35
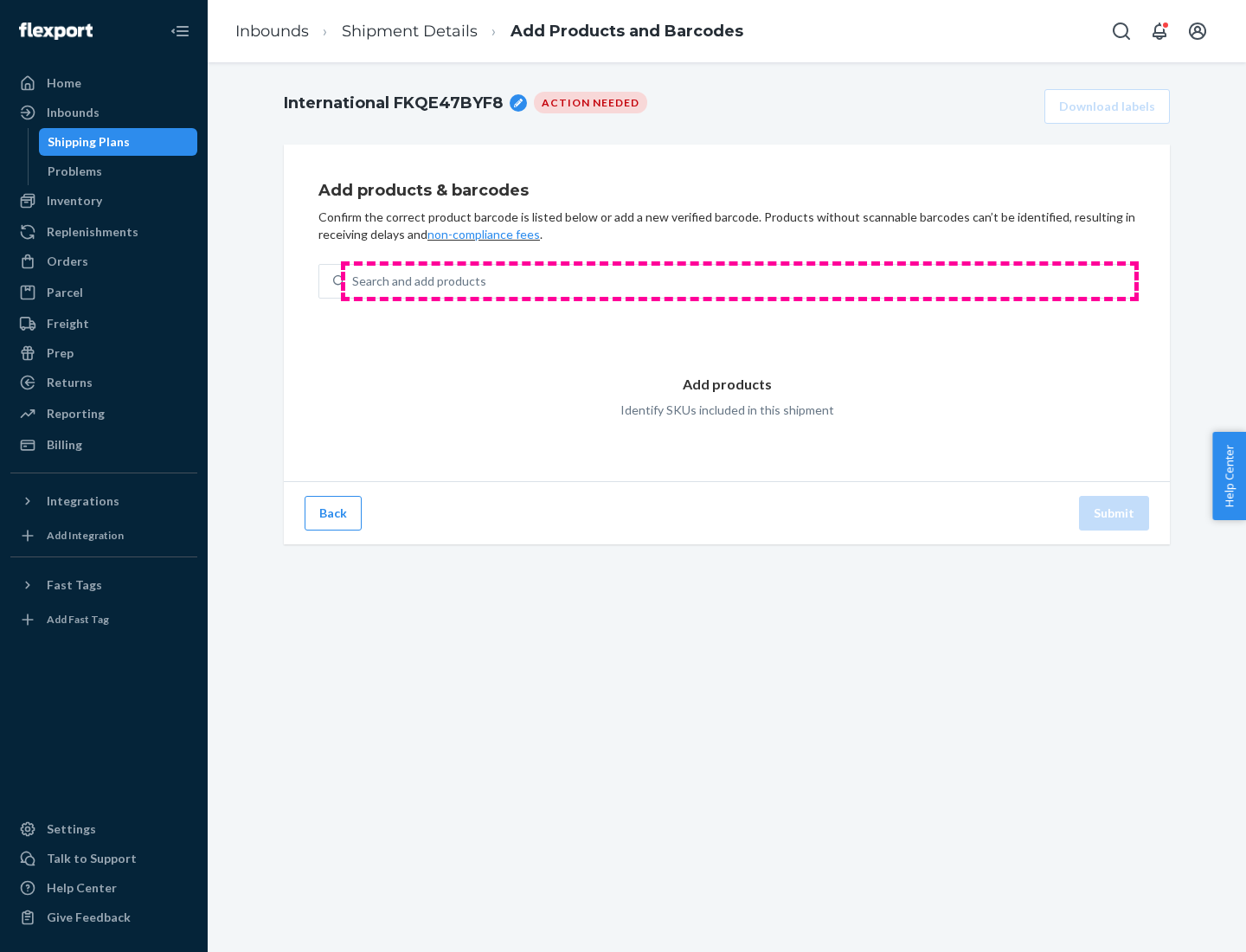
click at [740, 281] on div "Search and add products" at bounding box center [740, 281] width 790 height 31
click at [354, 281] on input "Search and add products" at bounding box center [354, 281] width 2 height 17
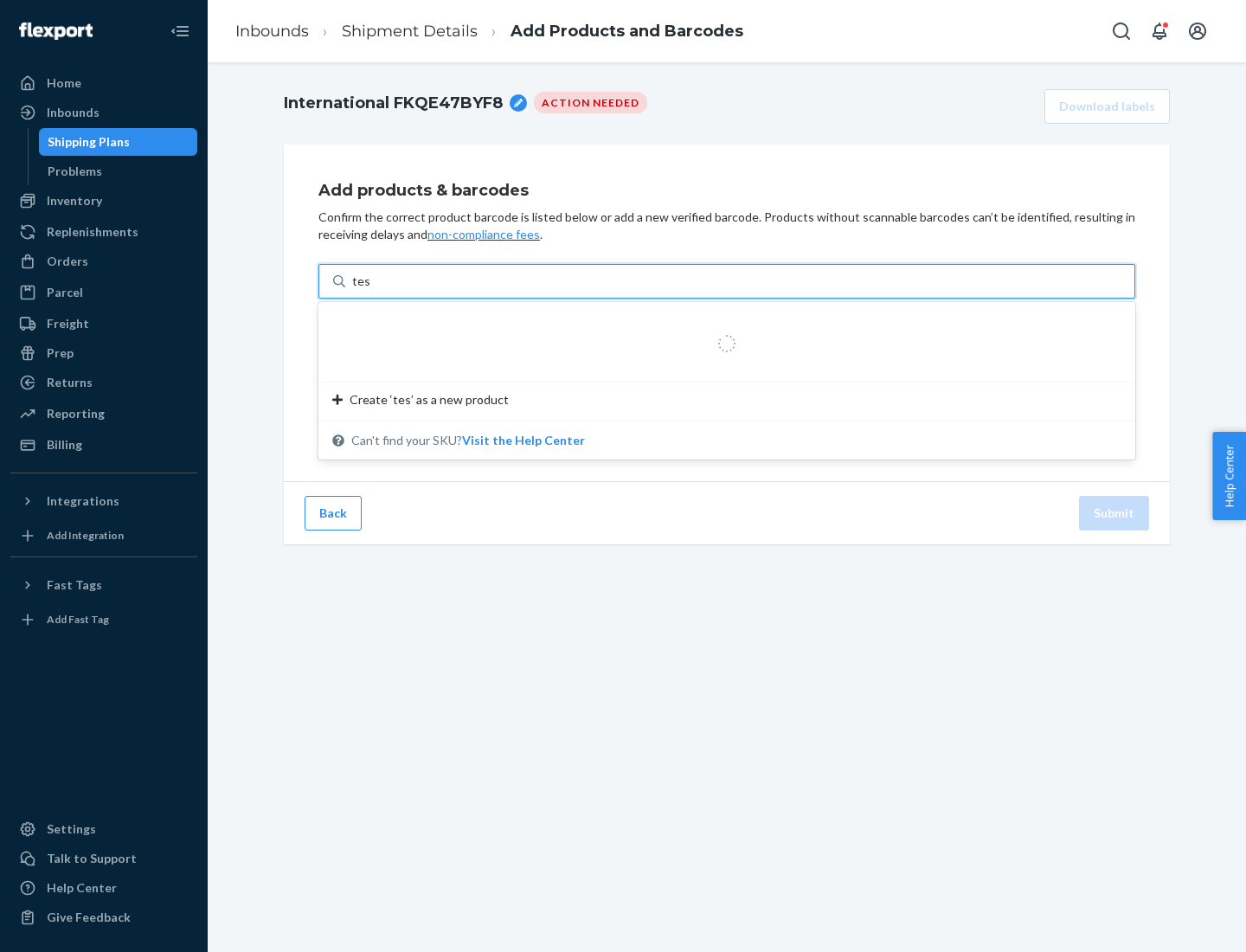
type input "test"
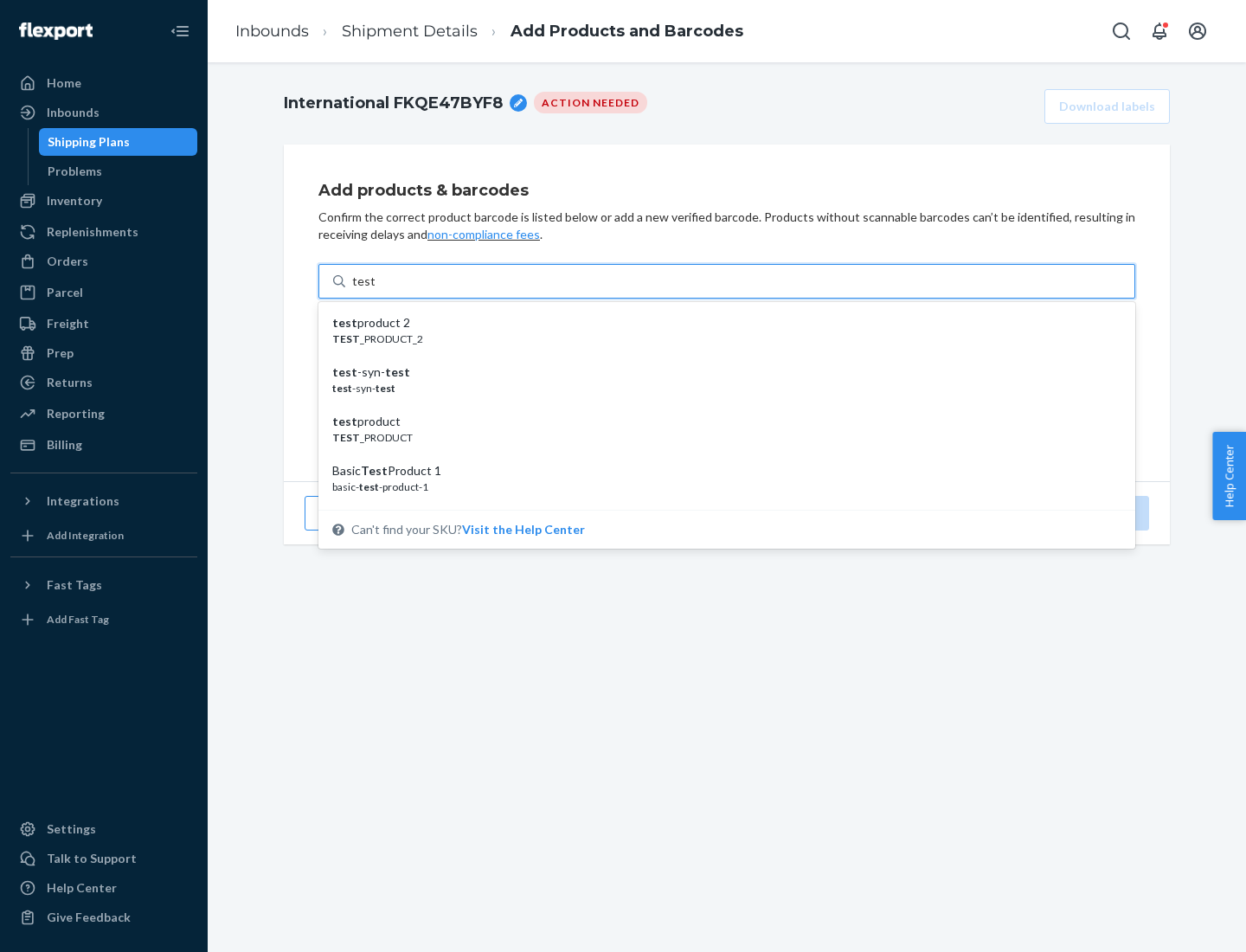
scroll to position [65, 0]
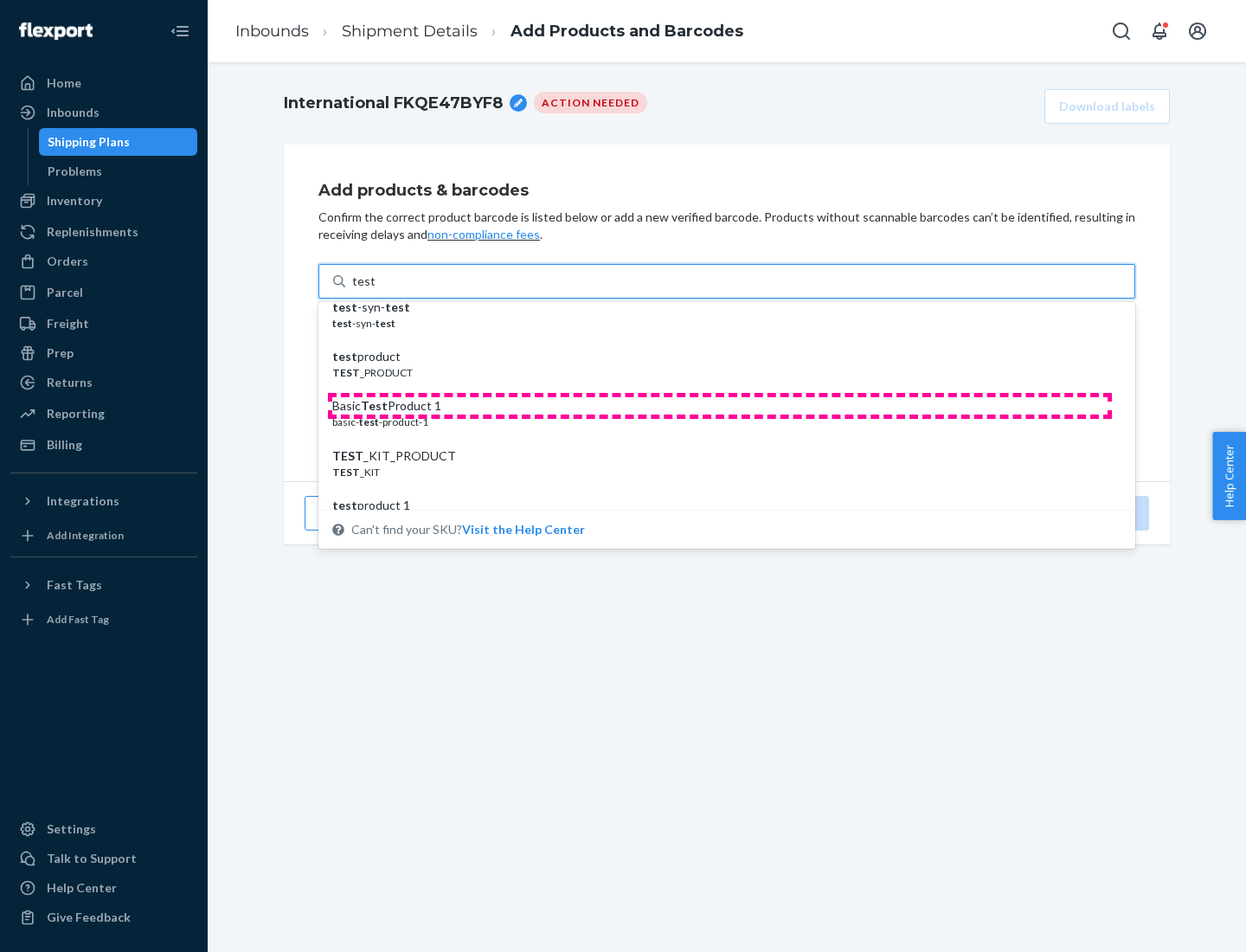
click at [720, 405] on div "Basic Test Product 1" at bounding box center [720, 405] width 775 height 17
click at [375, 290] on input "test" at bounding box center [363, 281] width 22 height 17
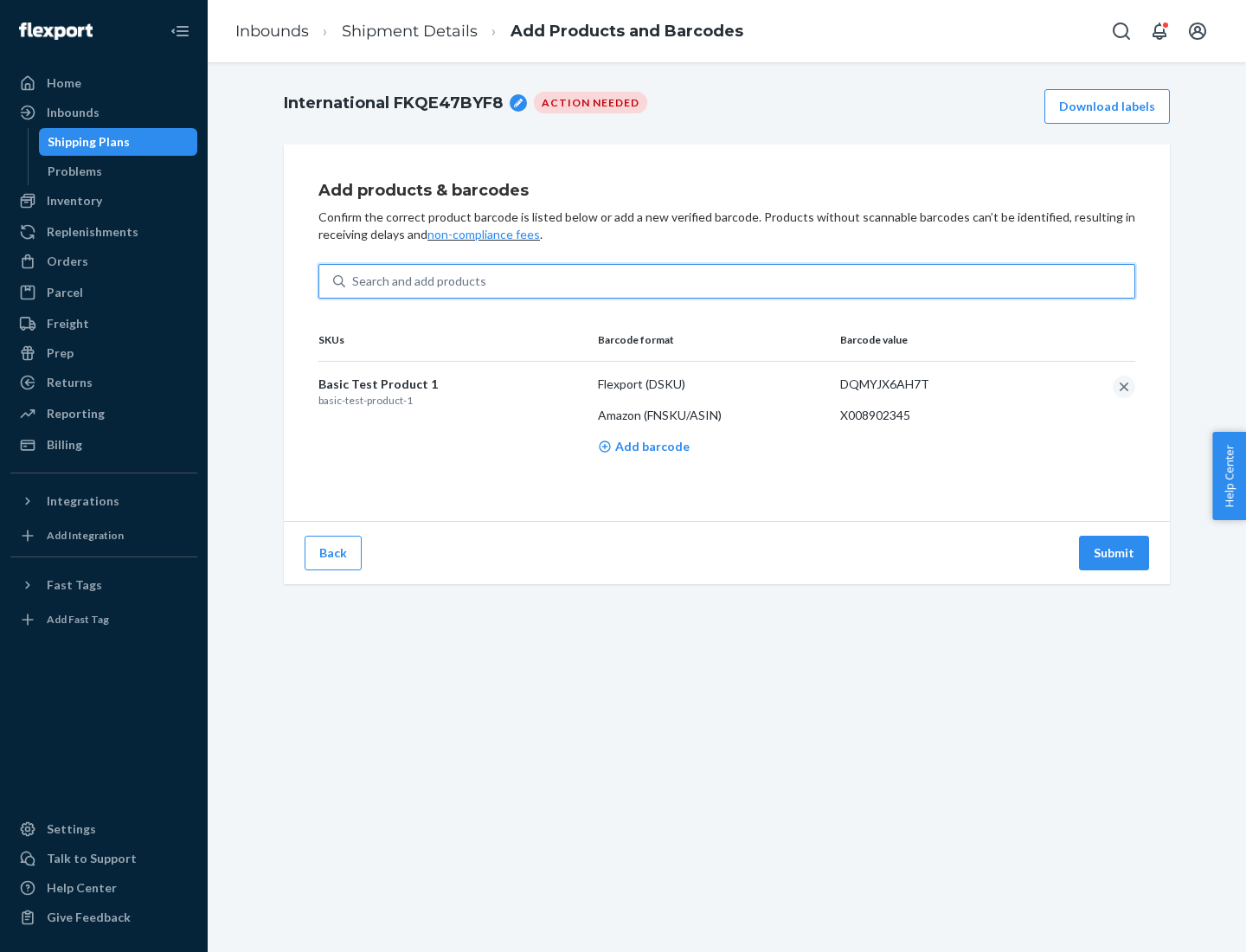
click at [1114, 552] on button "Submit" at bounding box center [1113, 553] width 70 height 35
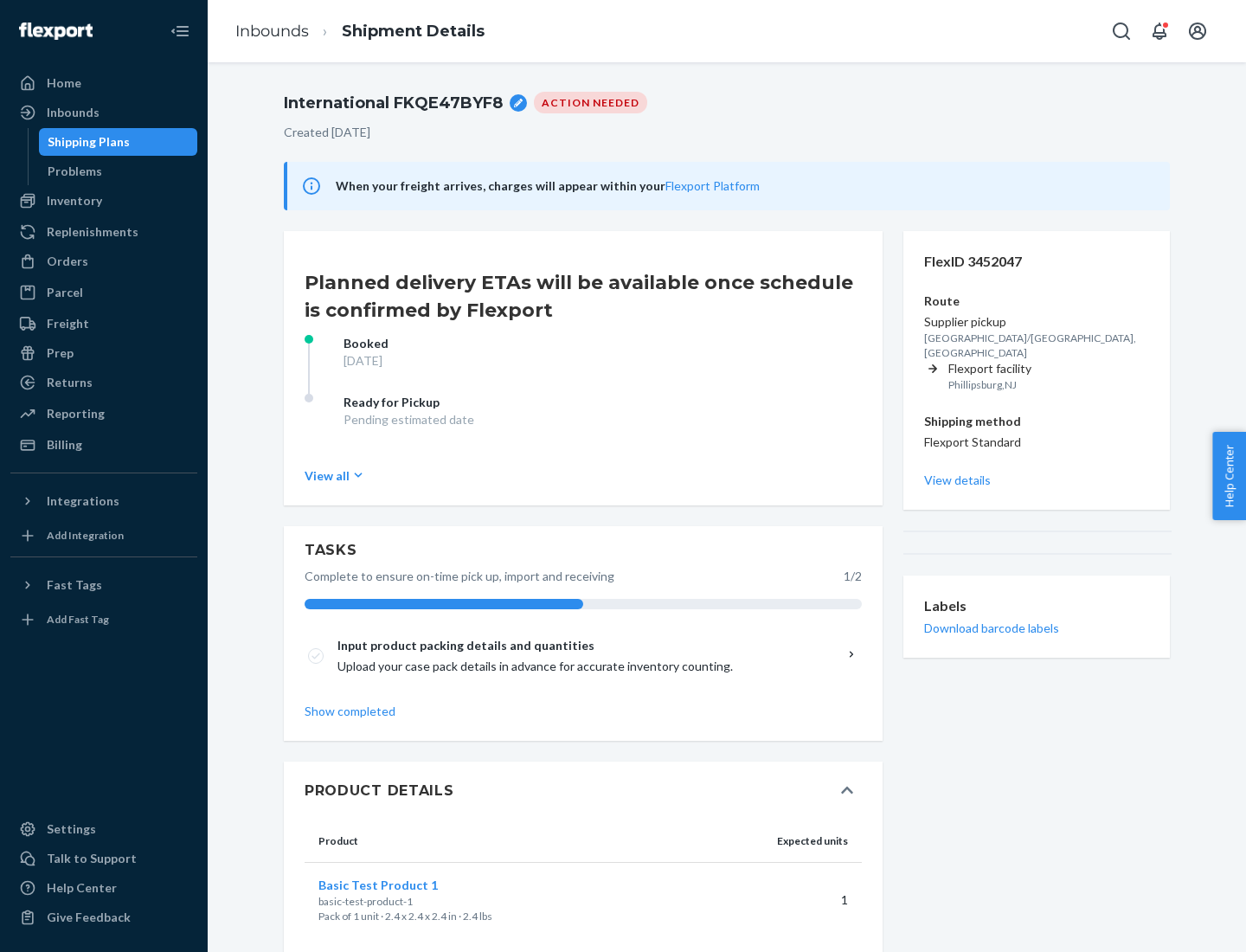
scroll to position [31, 0]
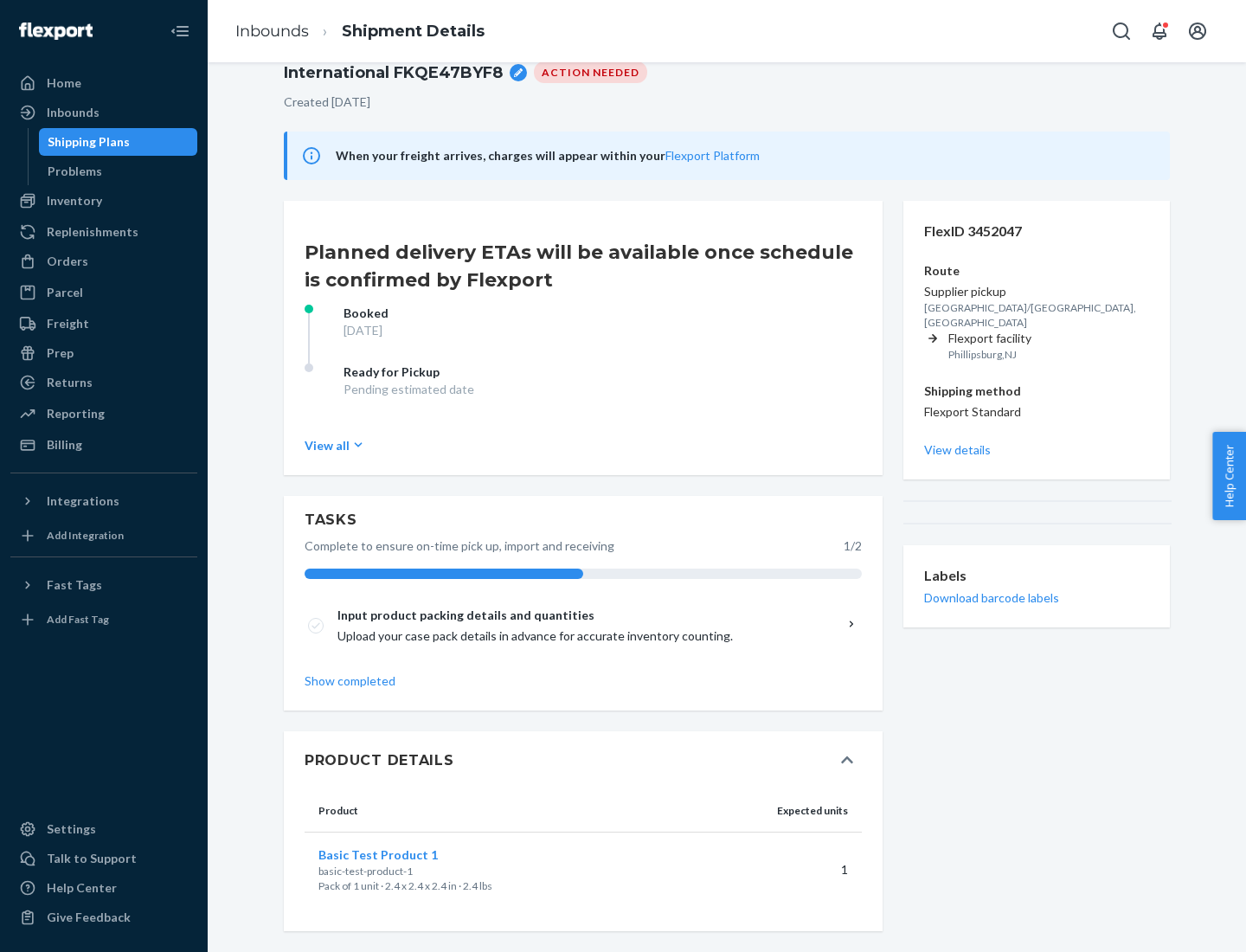
click at [405, 854] on span "Basic Test Product 1" at bounding box center [378, 854] width 119 height 14
